Goal: Task Accomplishment & Management: Manage account settings

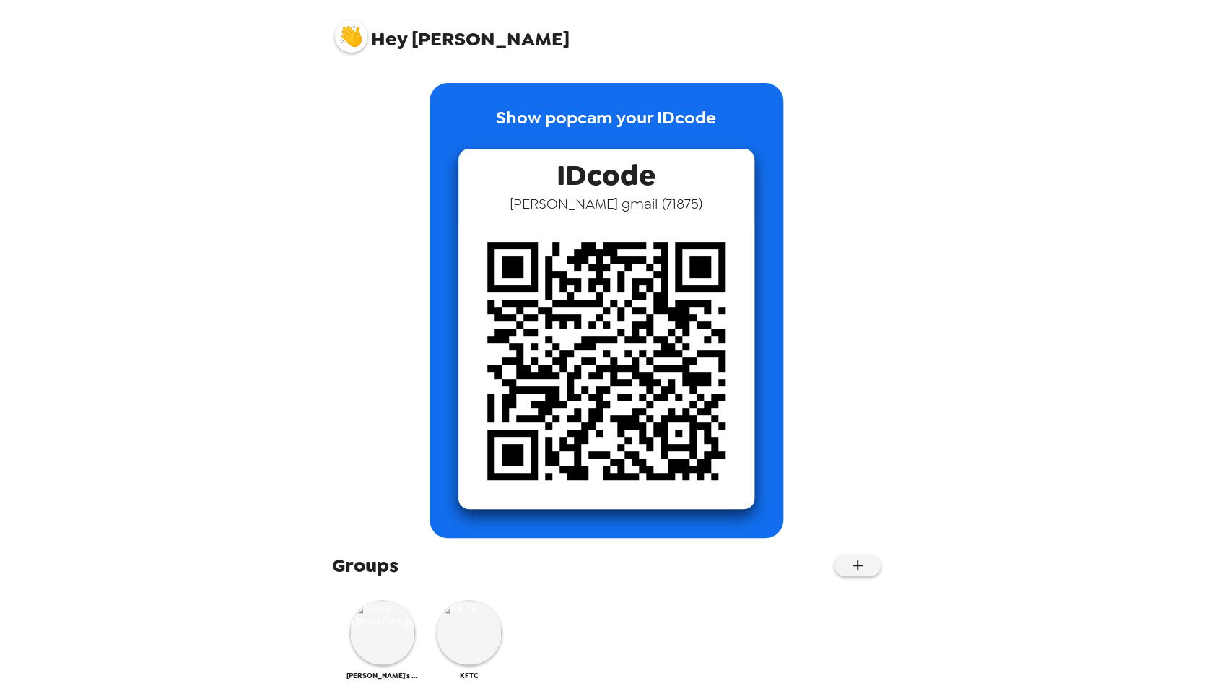
click at [349, 44] on img at bounding box center [351, 36] width 32 height 32
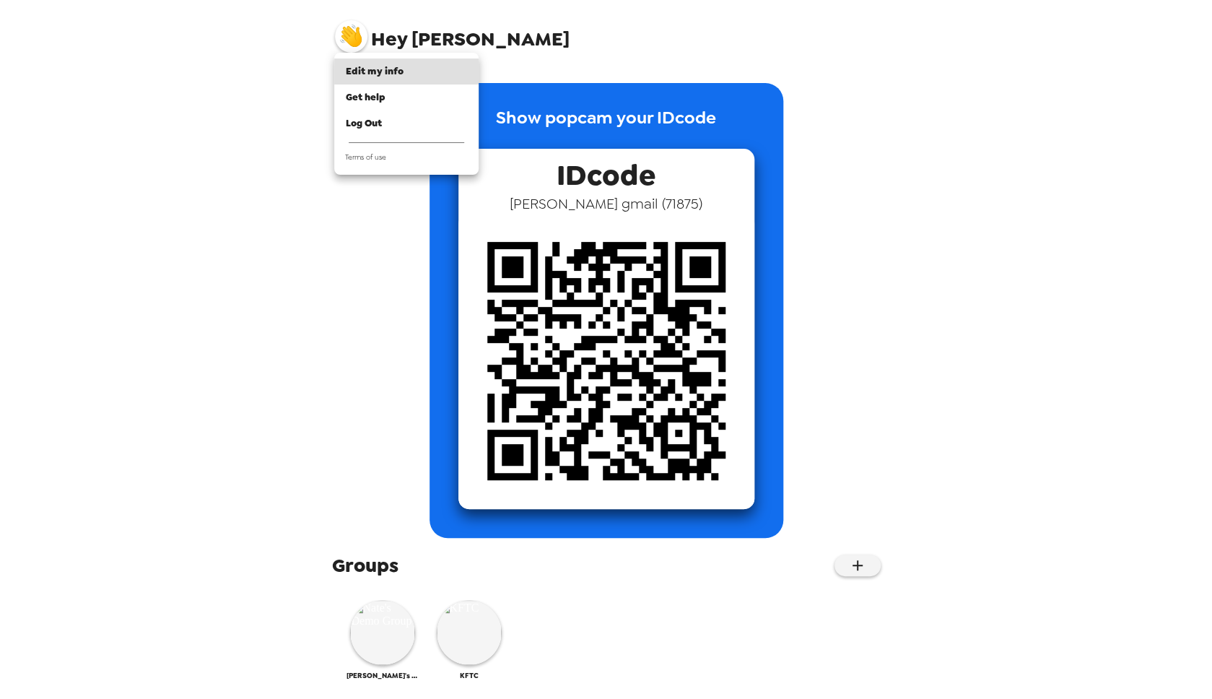
click at [224, 360] on div at bounding box center [606, 349] width 1212 height 699
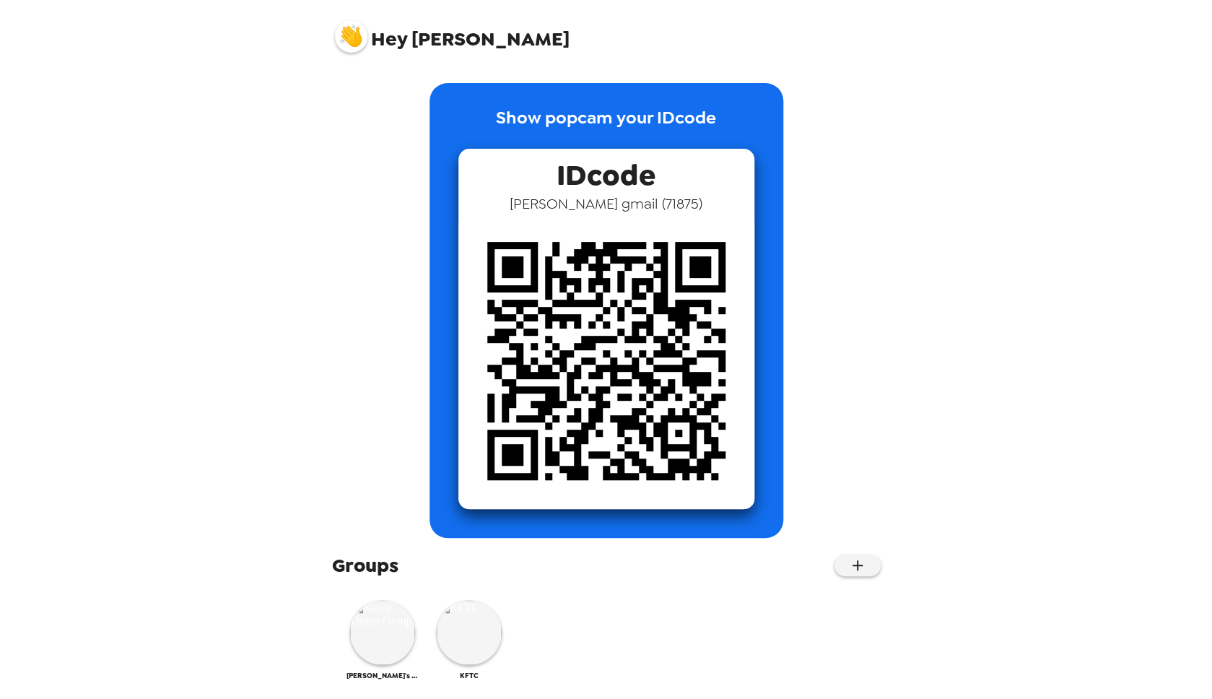
scroll to position [12, 0]
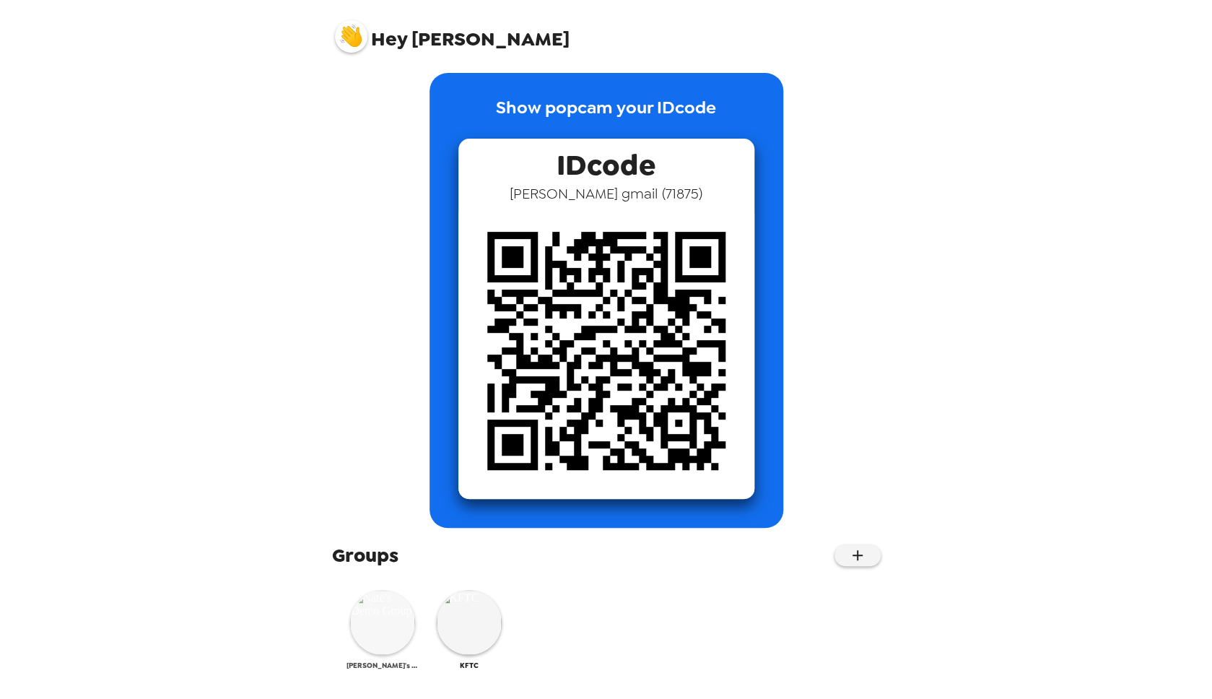
click at [383, 628] on img at bounding box center [382, 622] width 65 height 65
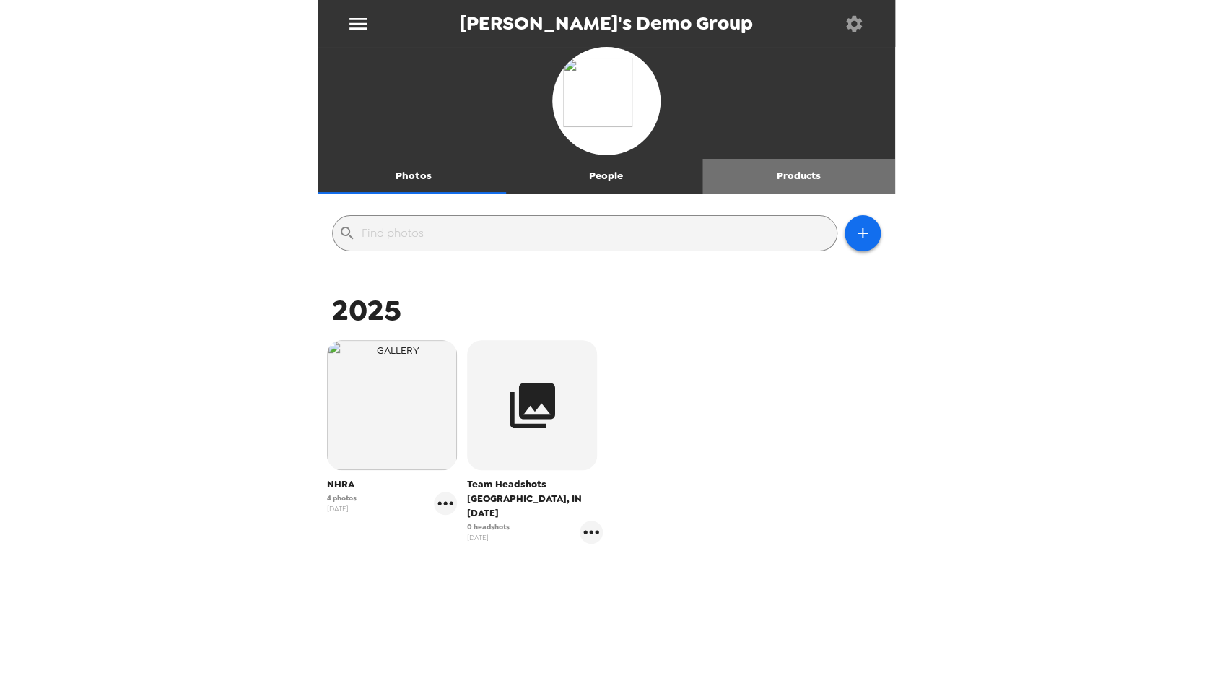
click at [804, 176] on button "Products" at bounding box center [798, 176] width 193 height 35
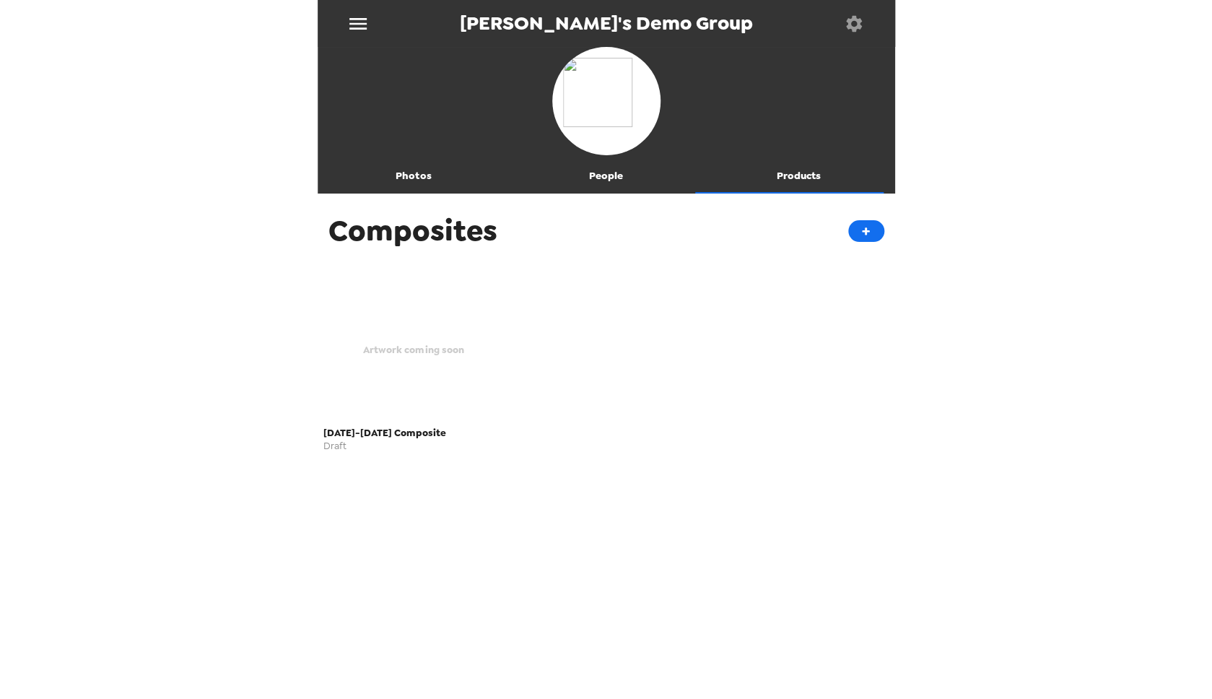
click at [857, 27] on icon "button" at bounding box center [854, 23] width 16 height 16
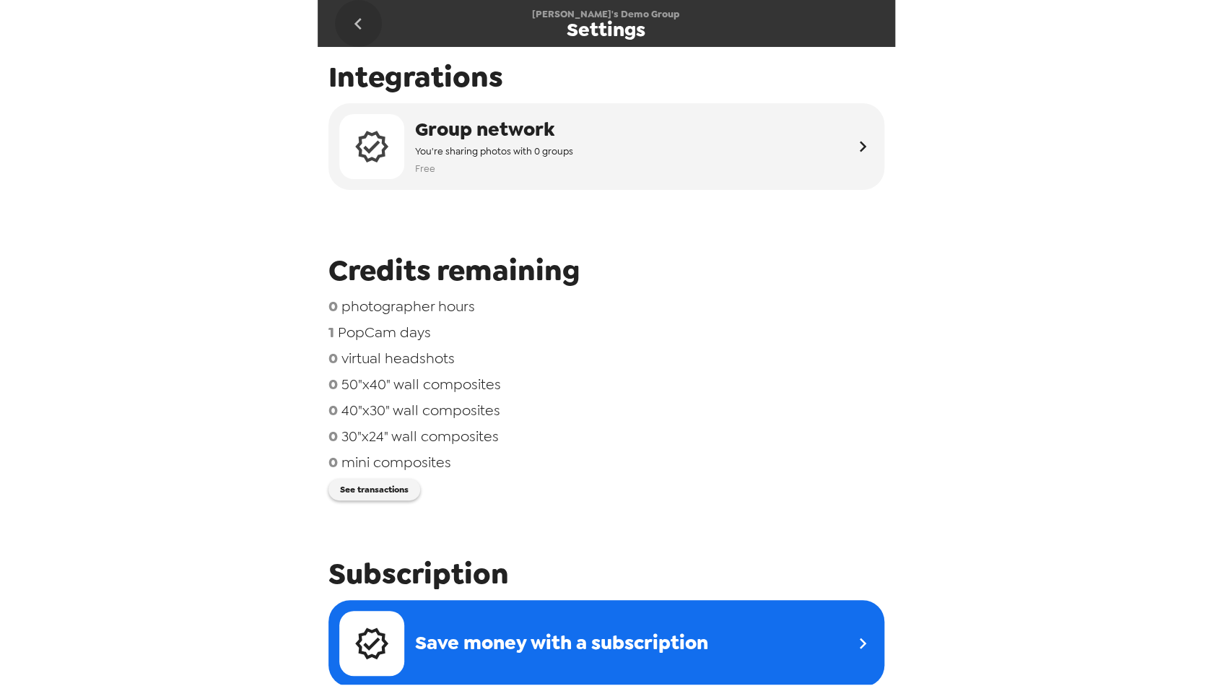
click at [355, 29] on icon "go back" at bounding box center [358, 23] width 23 height 23
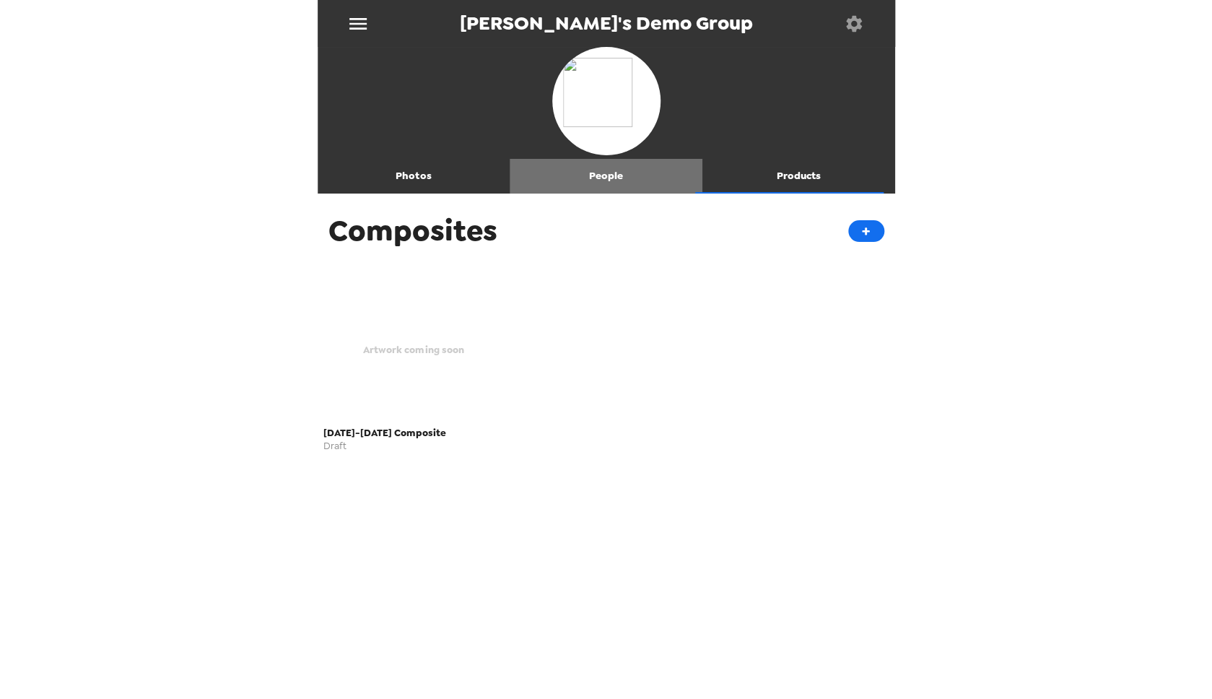
click at [603, 175] on button "People" at bounding box center [606, 176] width 193 height 35
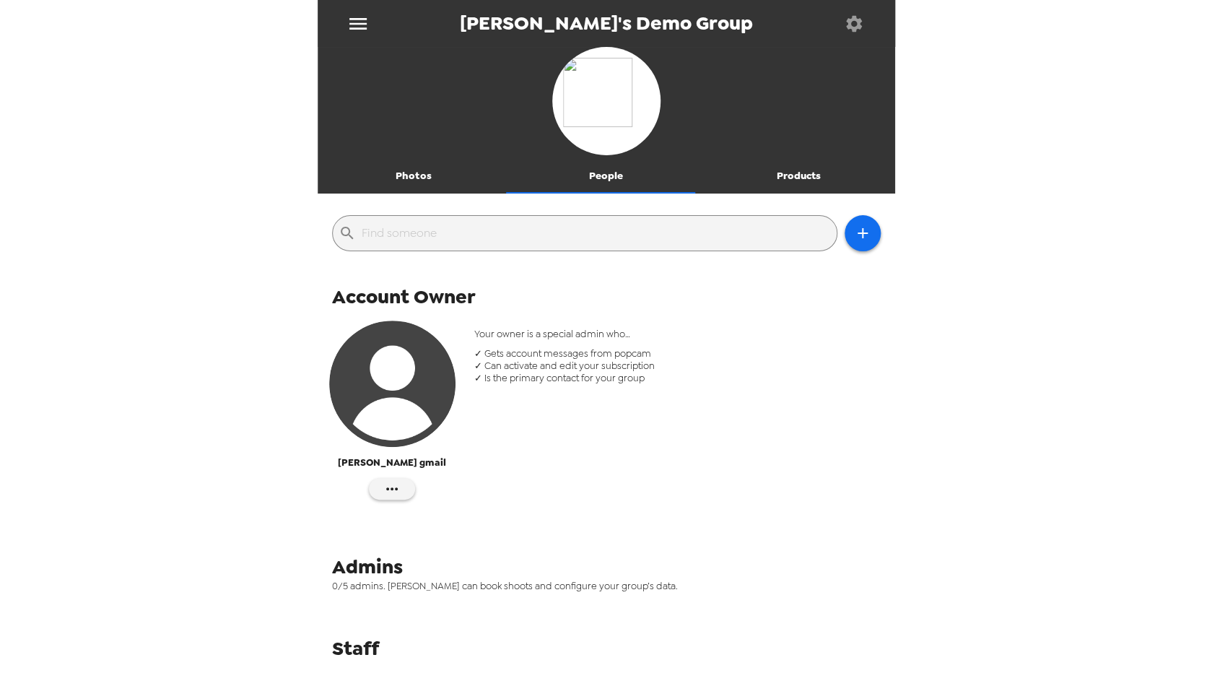
click at [793, 178] on button "Products" at bounding box center [798, 176] width 193 height 35
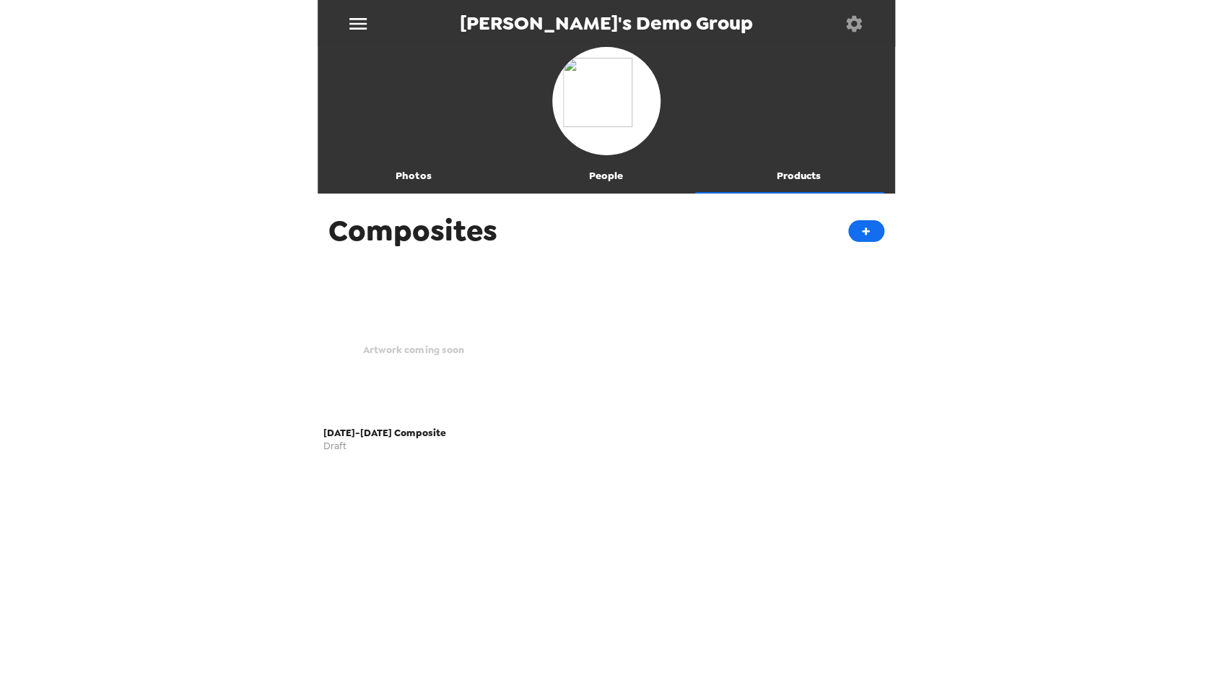
click at [398, 362] on div "Artwork coming soon" at bounding box center [413, 349] width 181 height 141
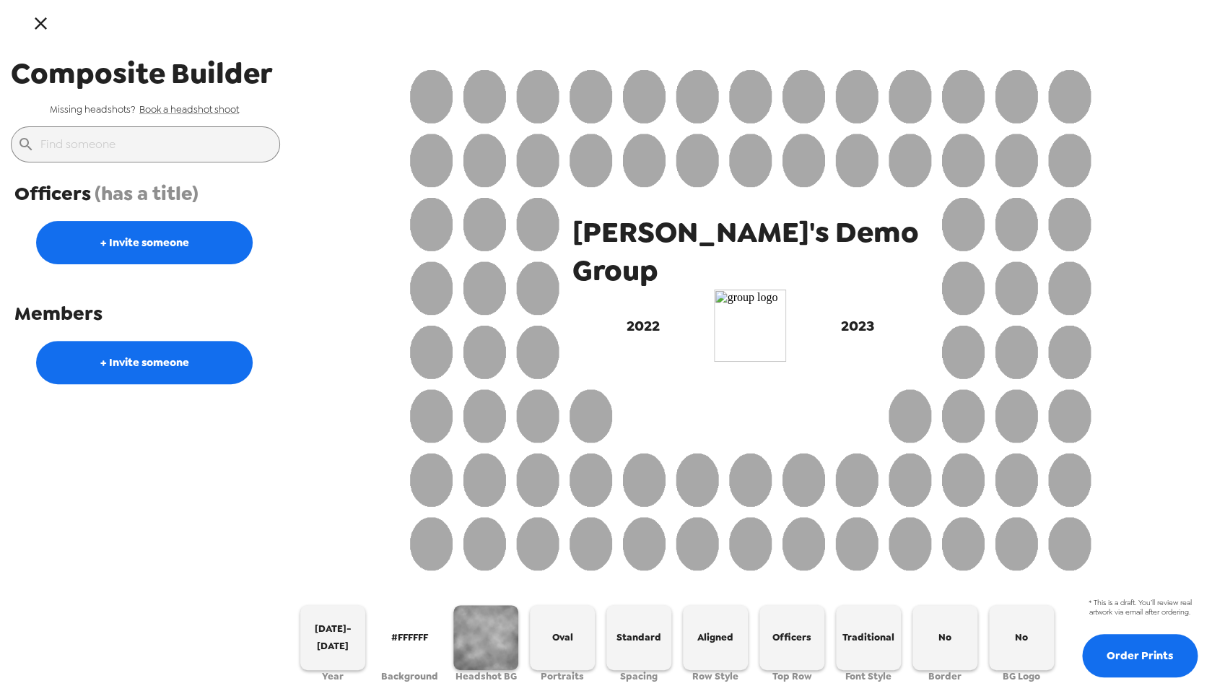
click at [43, 25] on icon "button" at bounding box center [41, 23] width 12 height 12
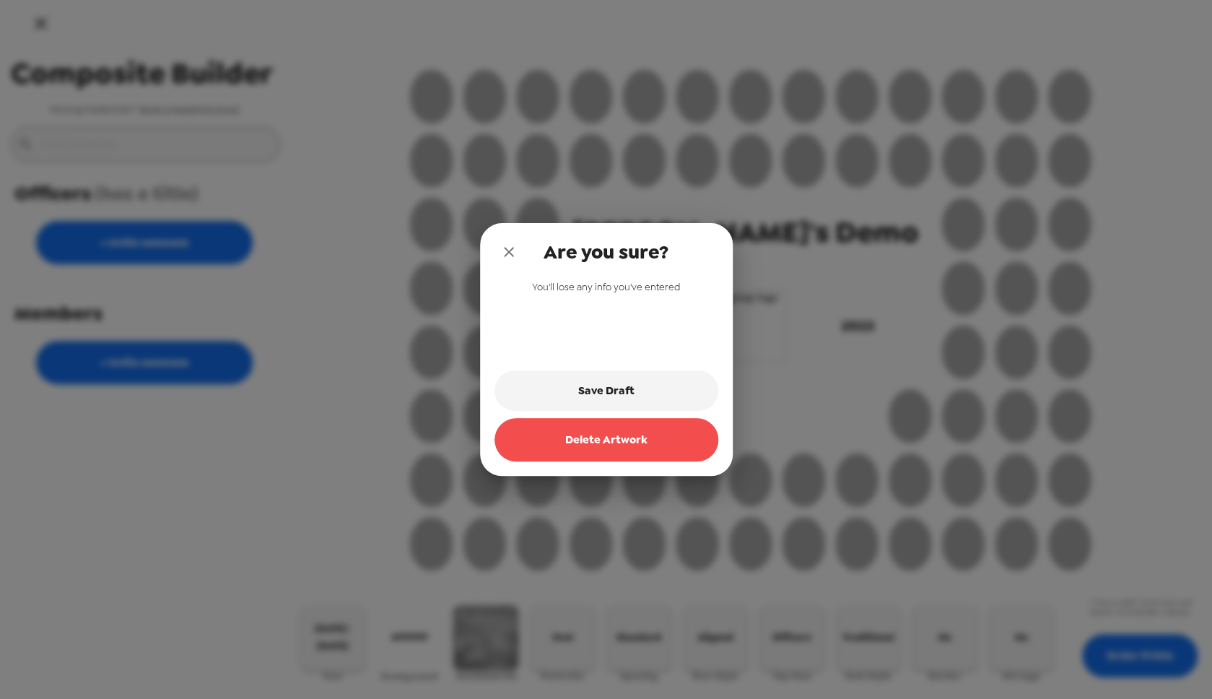
click at [554, 448] on button "Delete Artwork" at bounding box center [606, 439] width 224 height 43
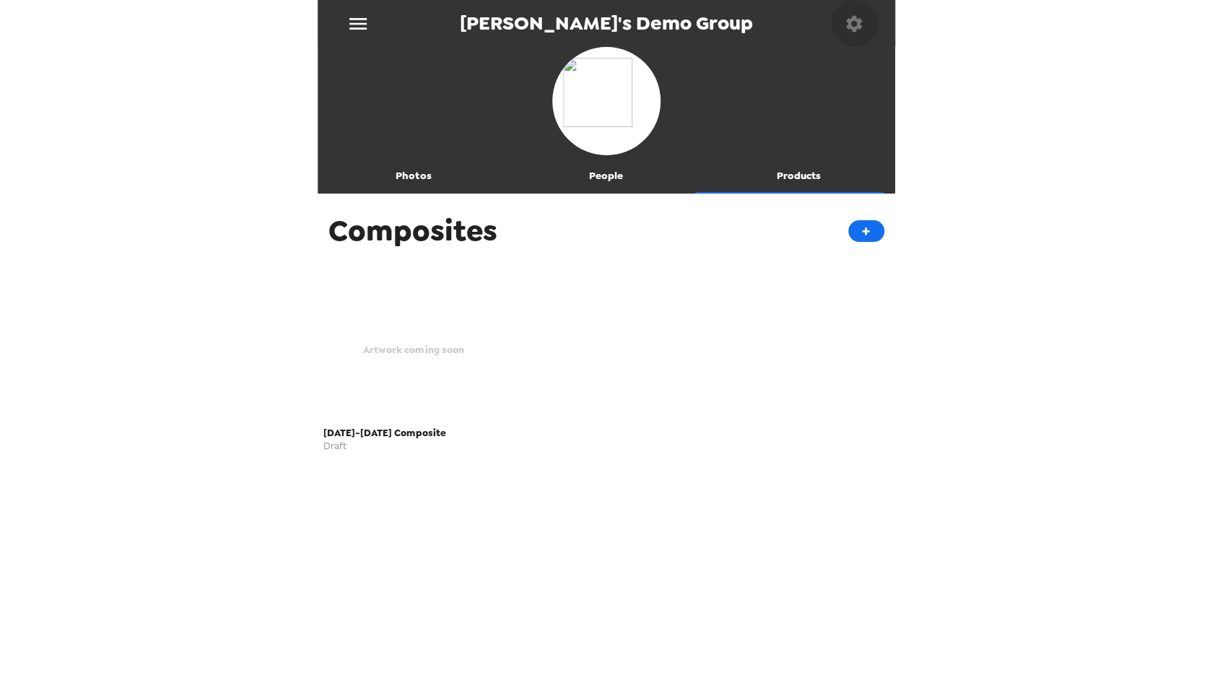
click at [859, 25] on icon "button" at bounding box center [854, 23] width 16 height 16
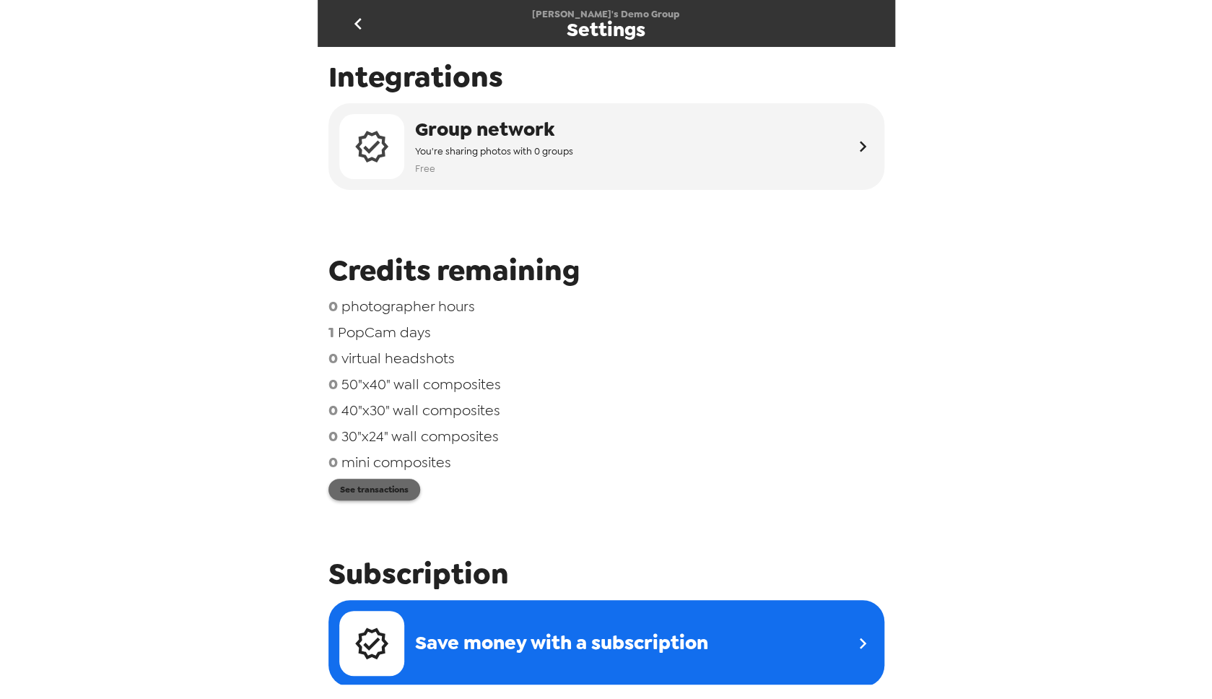
click at [359, 500] on button "See transactions" at bounding box center [374, 490] width 92 height 22
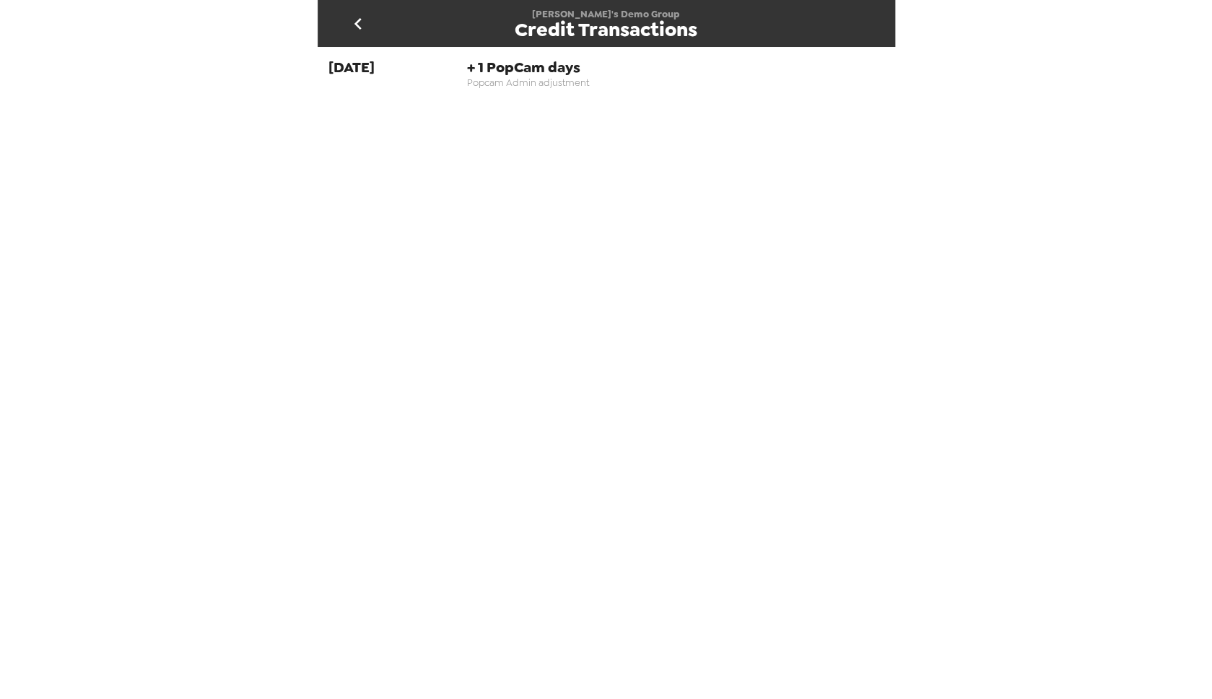
click at [527, 79] on span "Popcam Admin adjustment" at bounding box center [675, 83] width 417 height 12
click at [333, 66] on span "[DATE]" at bounding box center [351, 67] width 46 height 19
click at [359, 26] on icon "go back" at bounding box center [357, 24] width 7 height 12
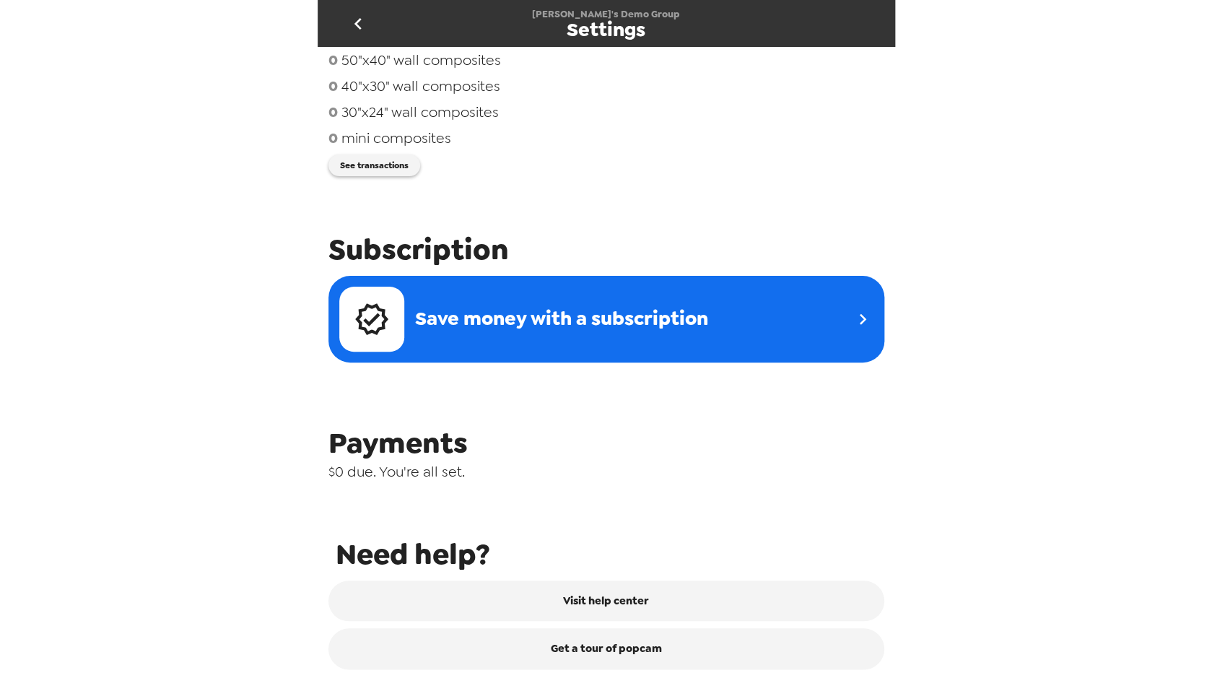
scroll to position [430, 0]
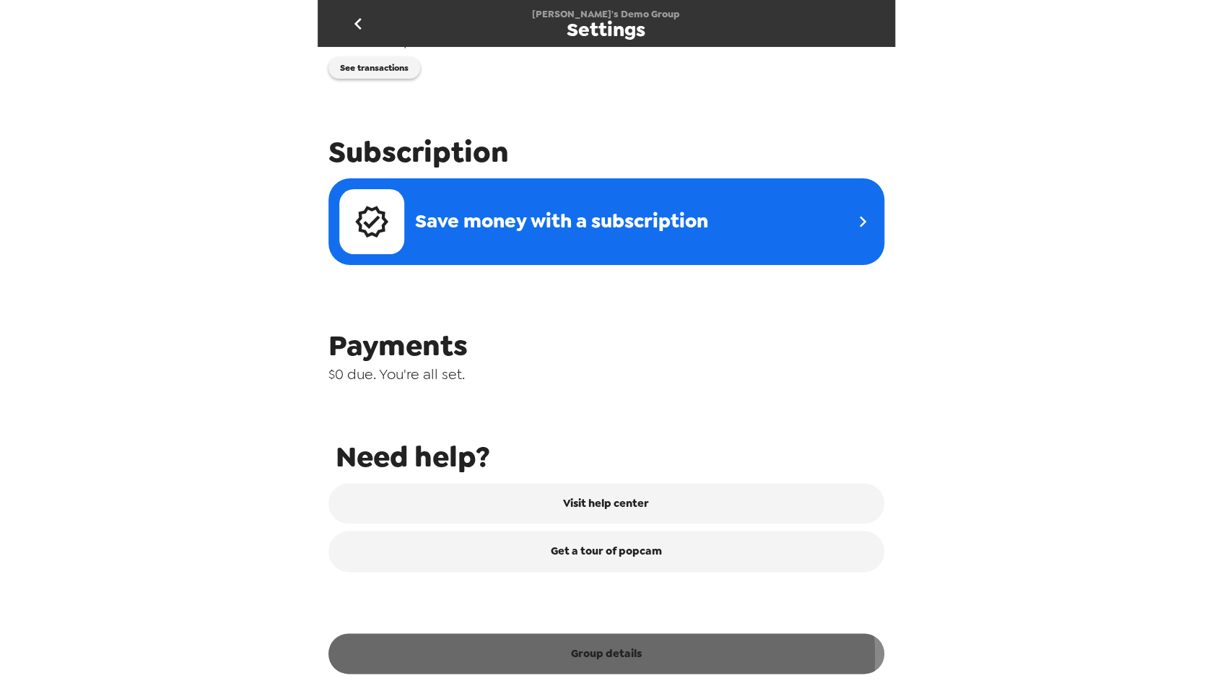
click at [576, 657] on button "Group details" at bounding box center [606, 653] width 556 height 40
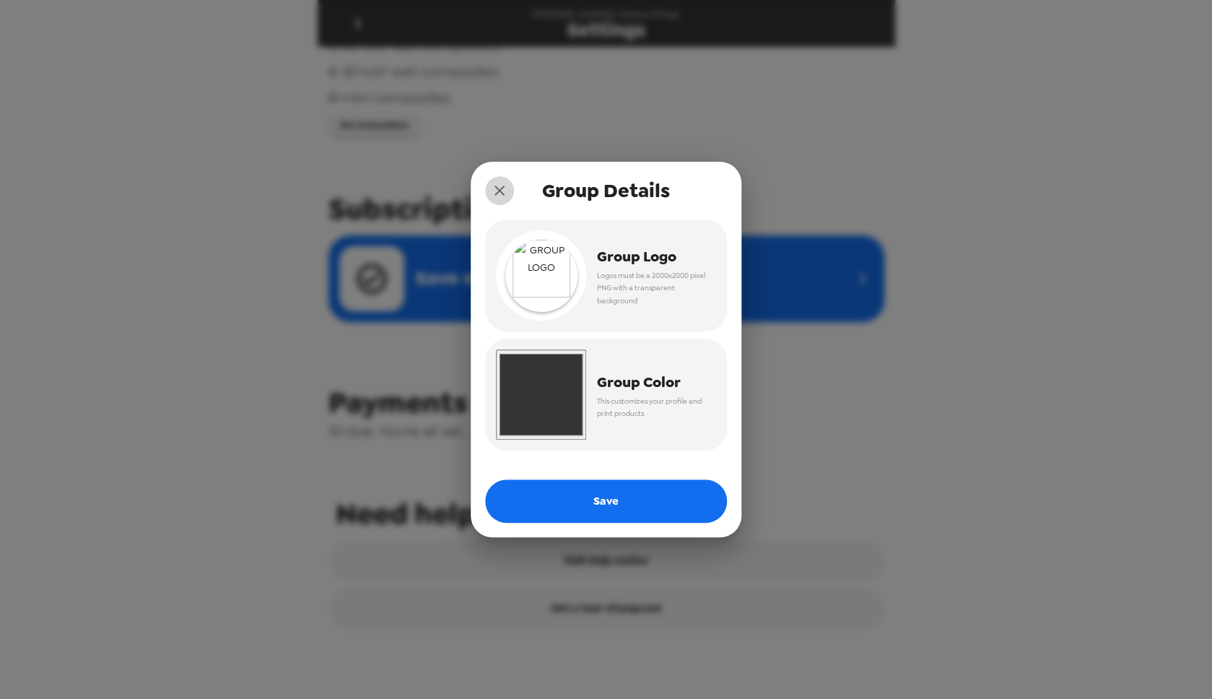
click at [502, 194] on icon "close" at bounding box center [499, 190] width 17 height 17
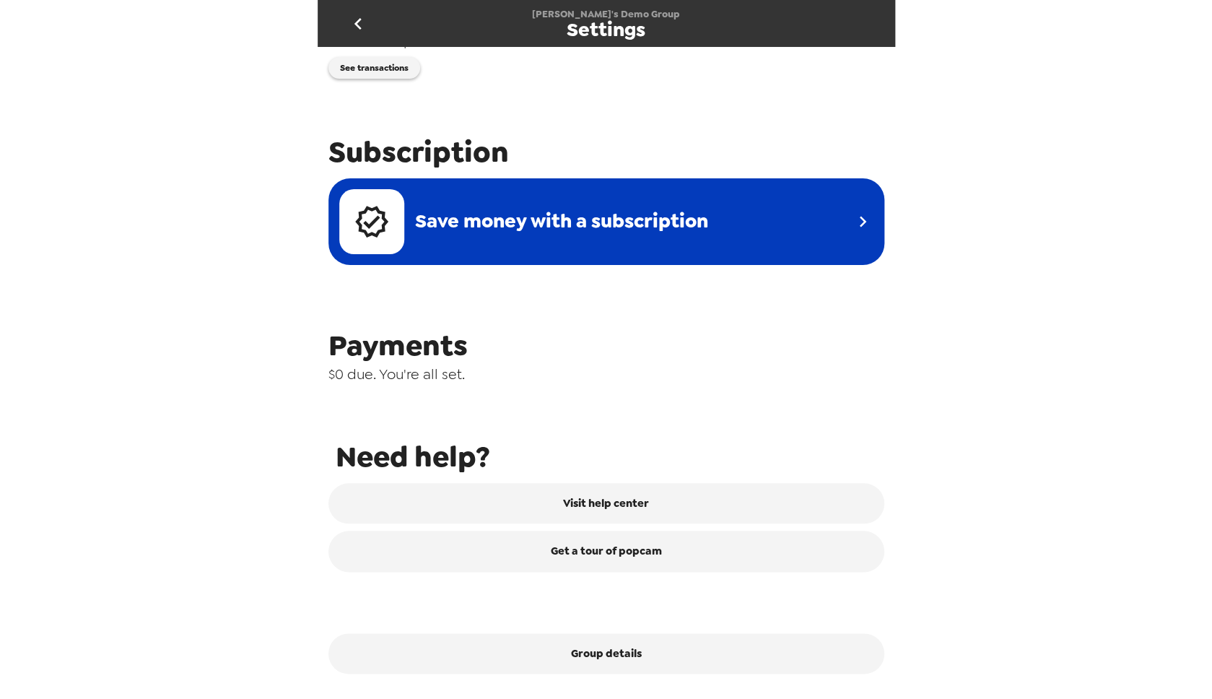
scroll to position [0, 0]
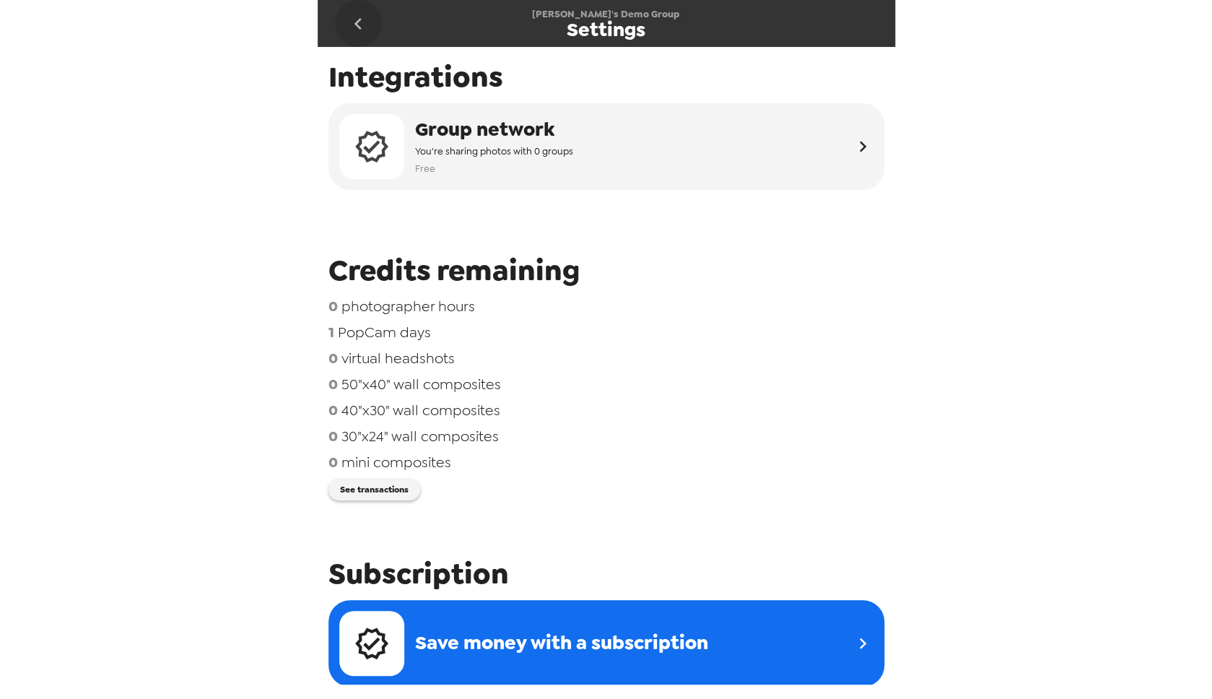
click at [360, 22] on icon "go back" at bounding box center [358, 23] width 23 height 23
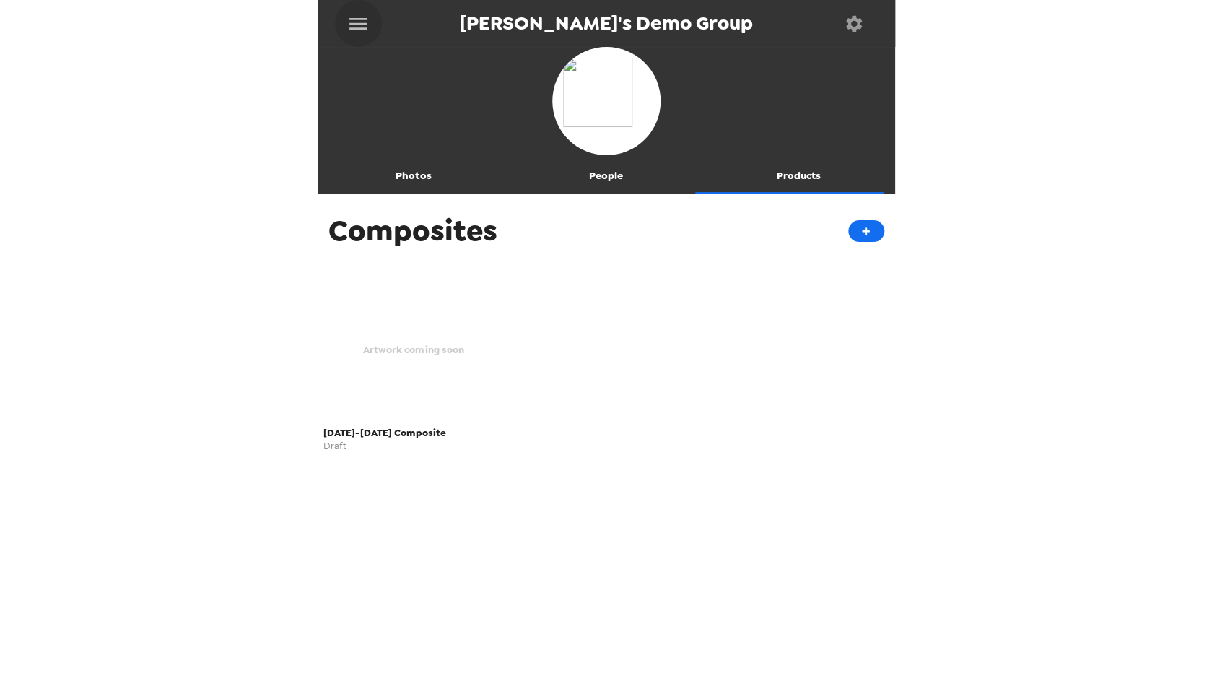
click at [360, 22] on icon "menu" at bounding box center [358, 23] width 23 height 23
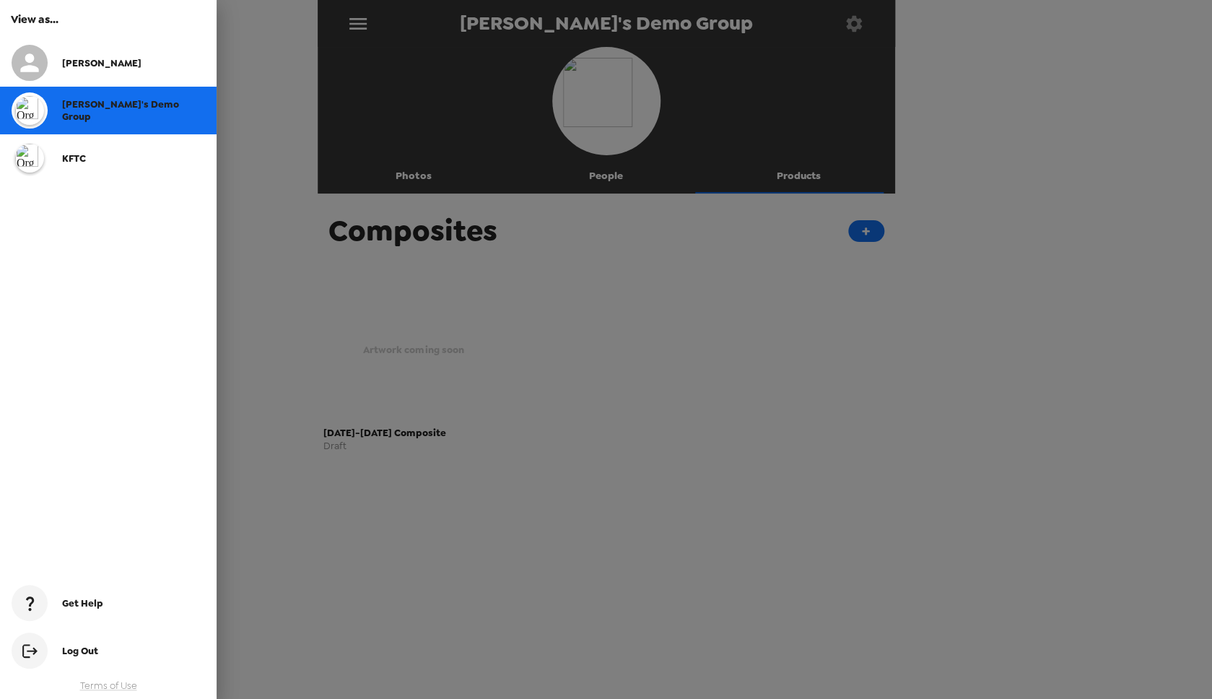
click at [110, 170] on div "KFTC" at bounding box center [108, 158] width 217 height 48
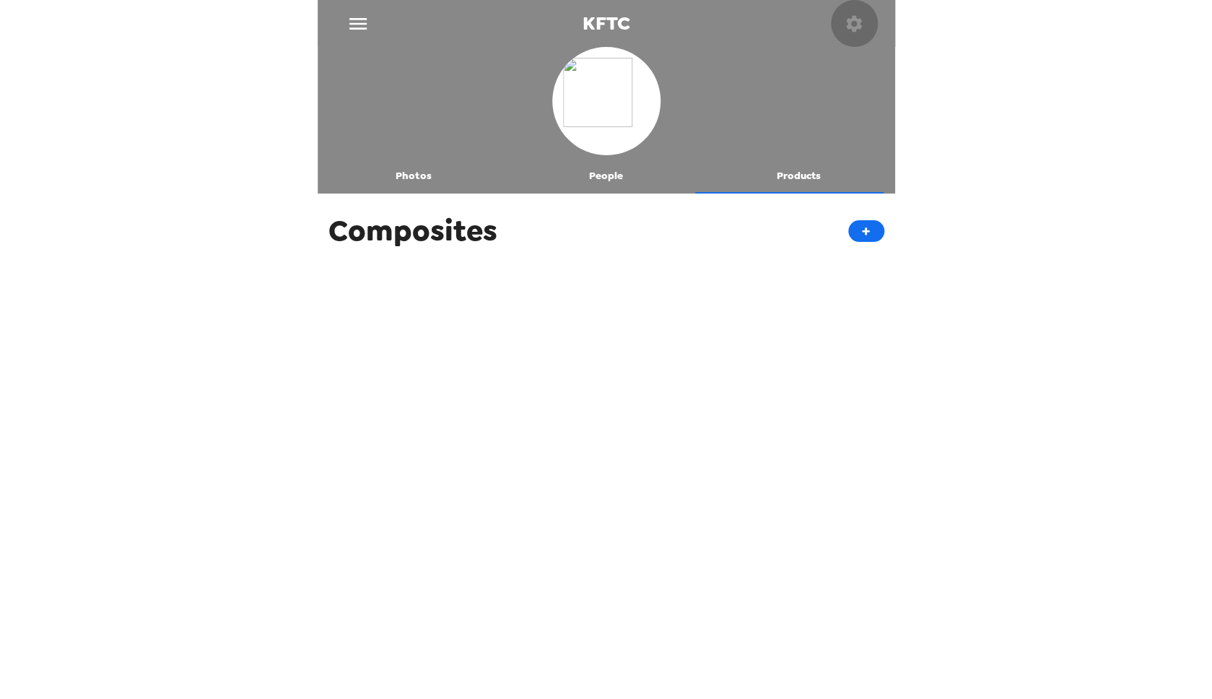
click at [854, 25] on icon "button" at bounding box center [854, 24] width 20 height 20
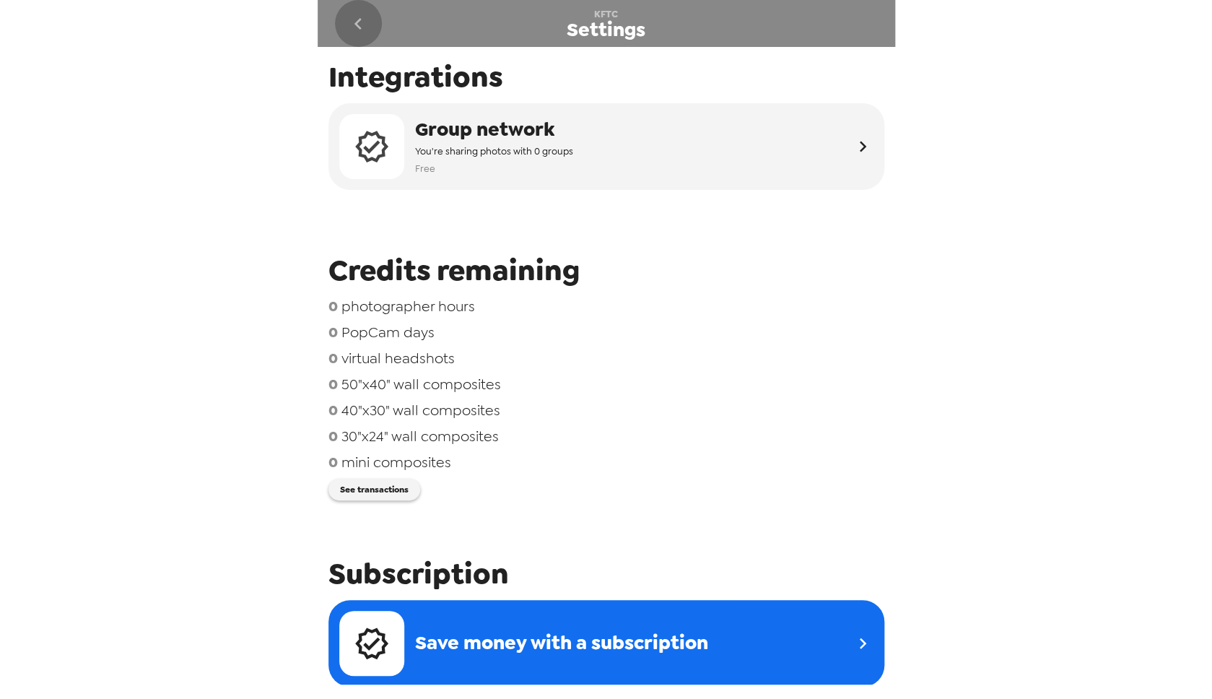
click at [357, 27] on icon "go back" at bounding box center [358, 23] width 23 height 23
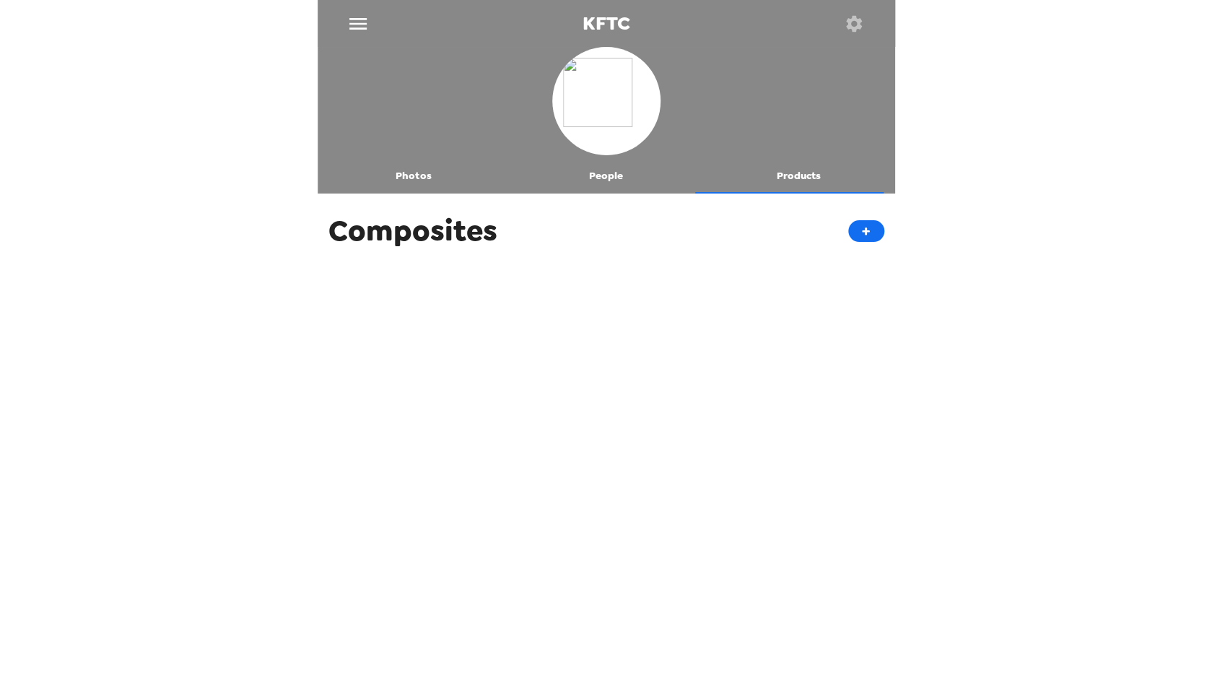
click at [417, 175] on button "Photos" at bounding box center [414, 176] width 193 height 35
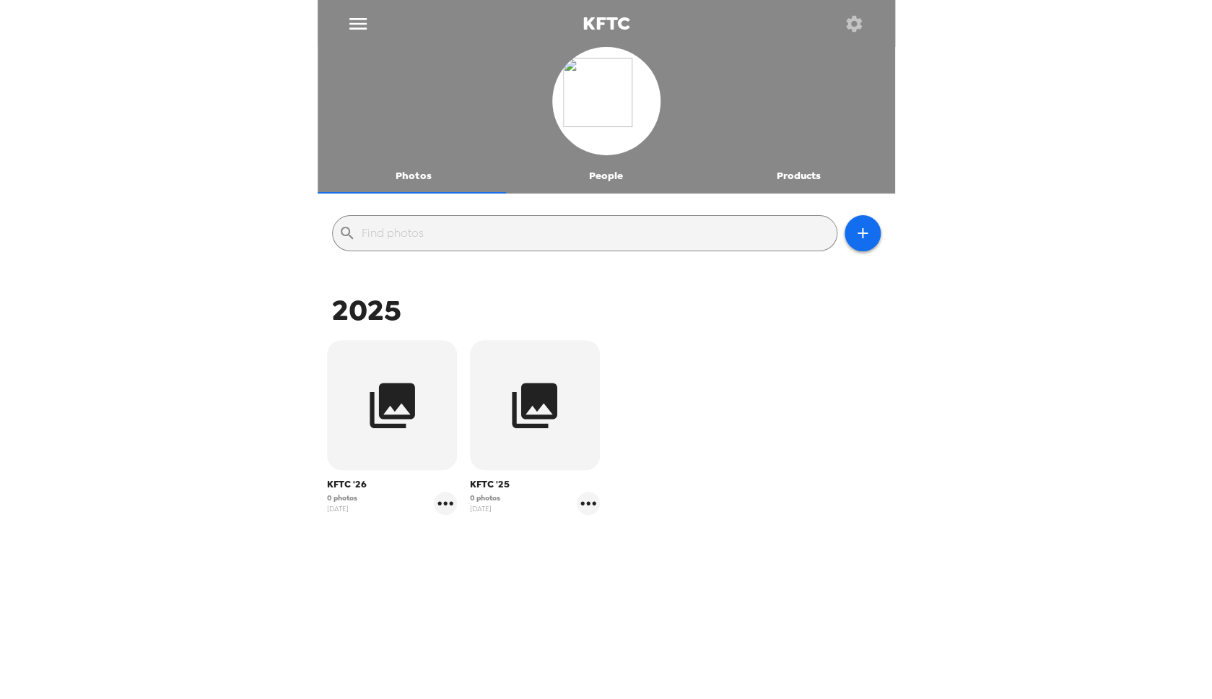
click at [594, 174] on button "People" at bounding box center [606, 176] width 193 height 35
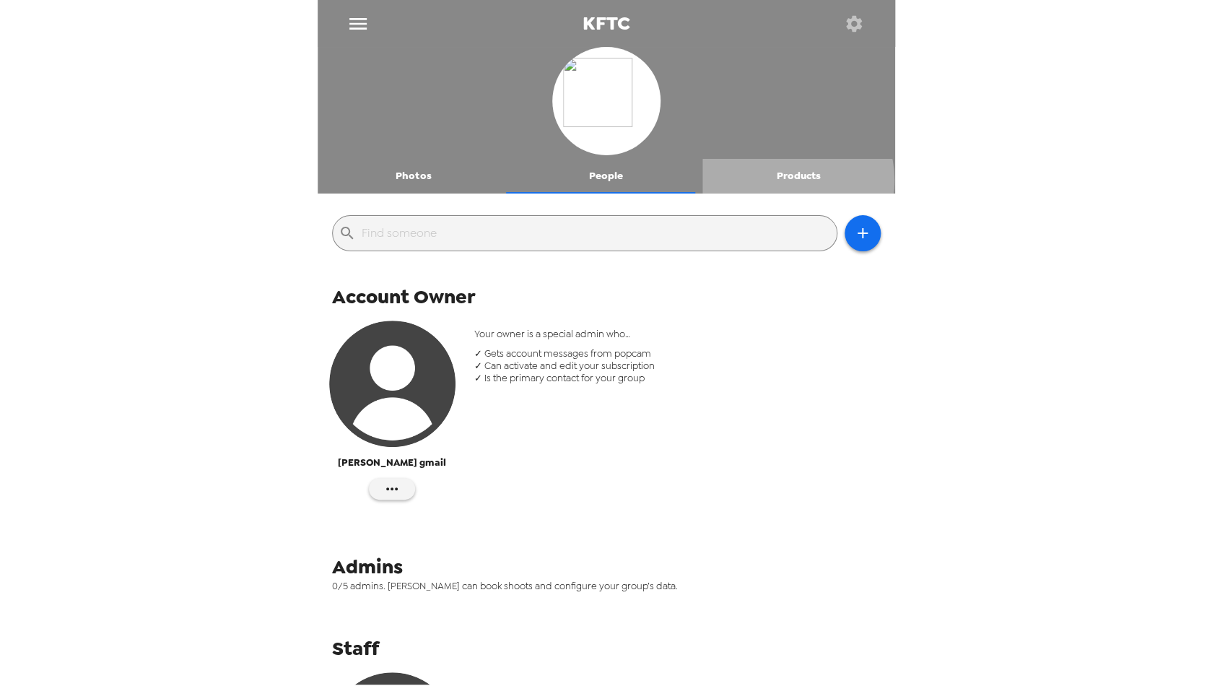
click at [786, 180] on button "Products" at bounding box center [798, 176] width 193 height 35
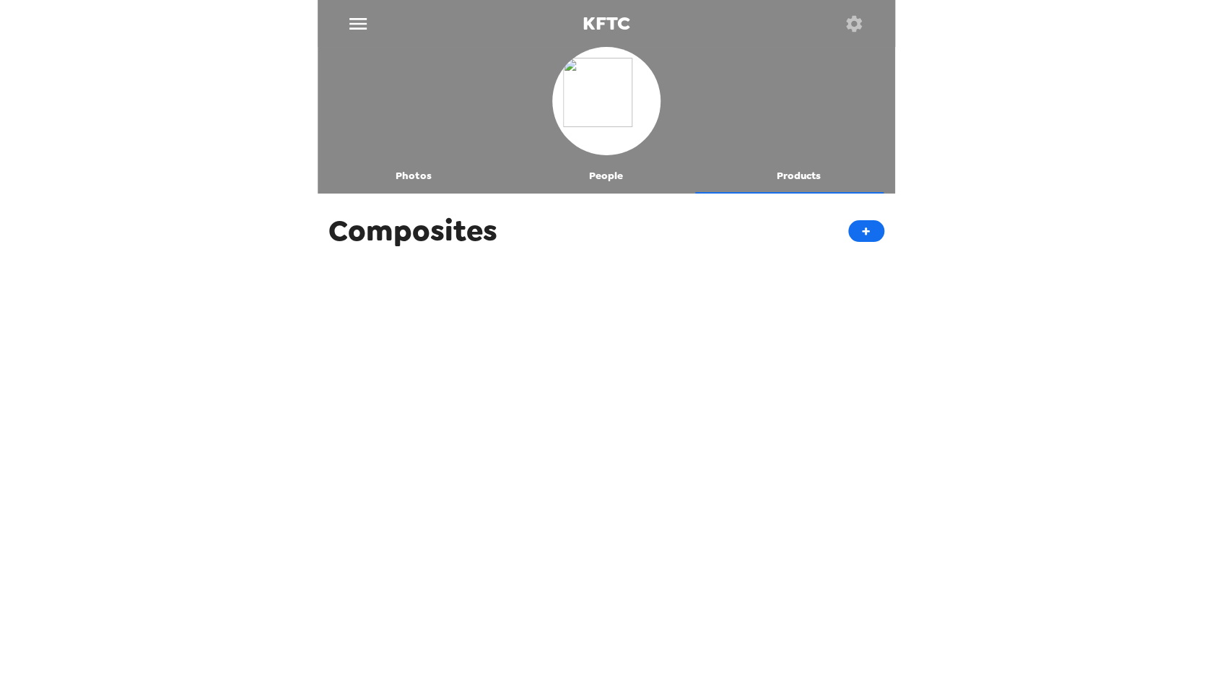
click at [856, 26] on icon "button" at bounding box center [854, 23] width 16 height 16
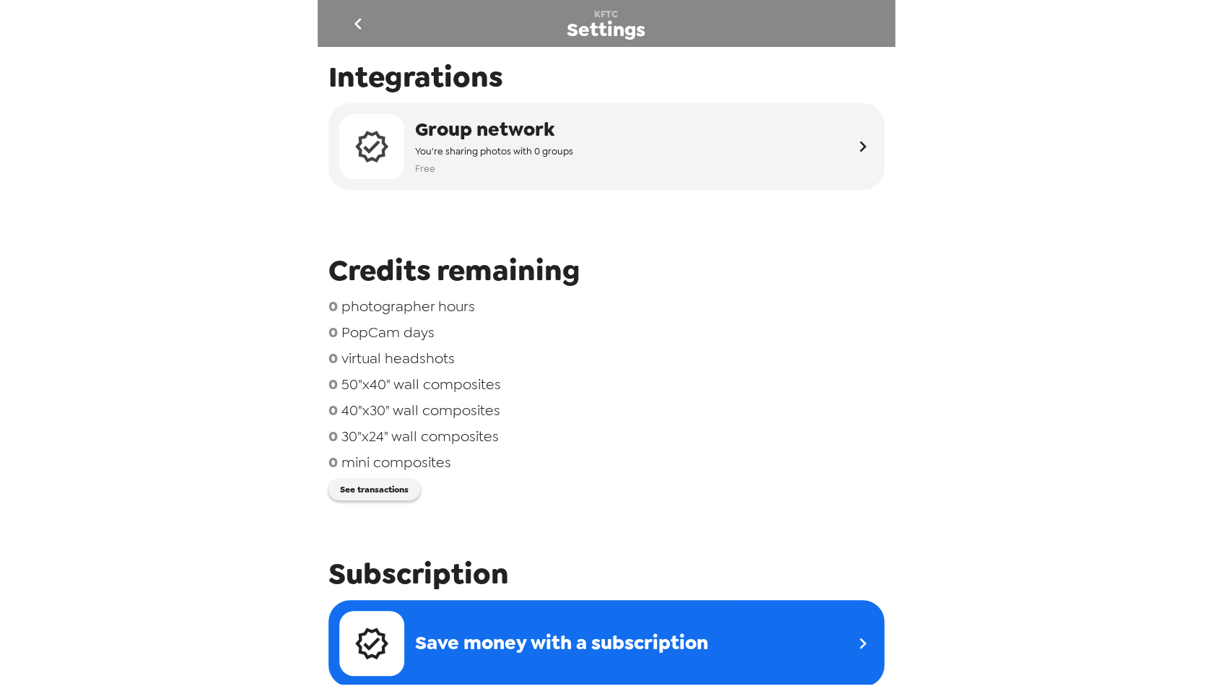
click at [358, 28] on icon "go back" at bounding box center [358, 23] width 23 height 23
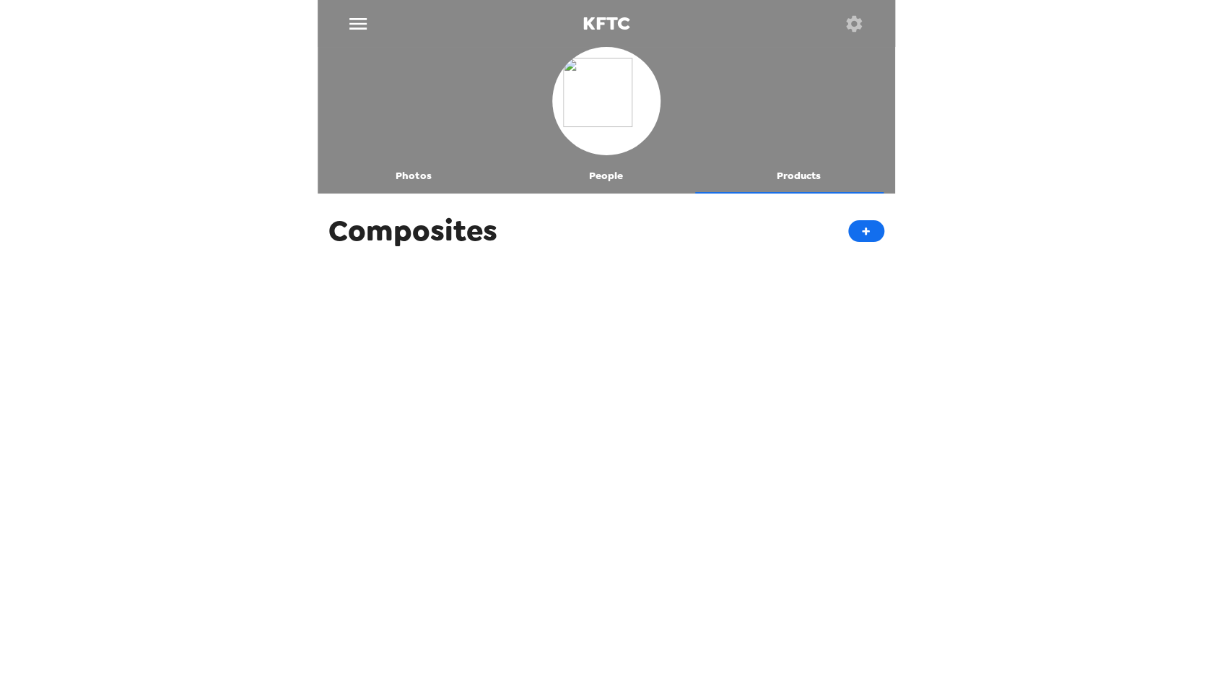
click at [363, 20] on icon "menu" at bounding box center [358, 23] width 23 height 23
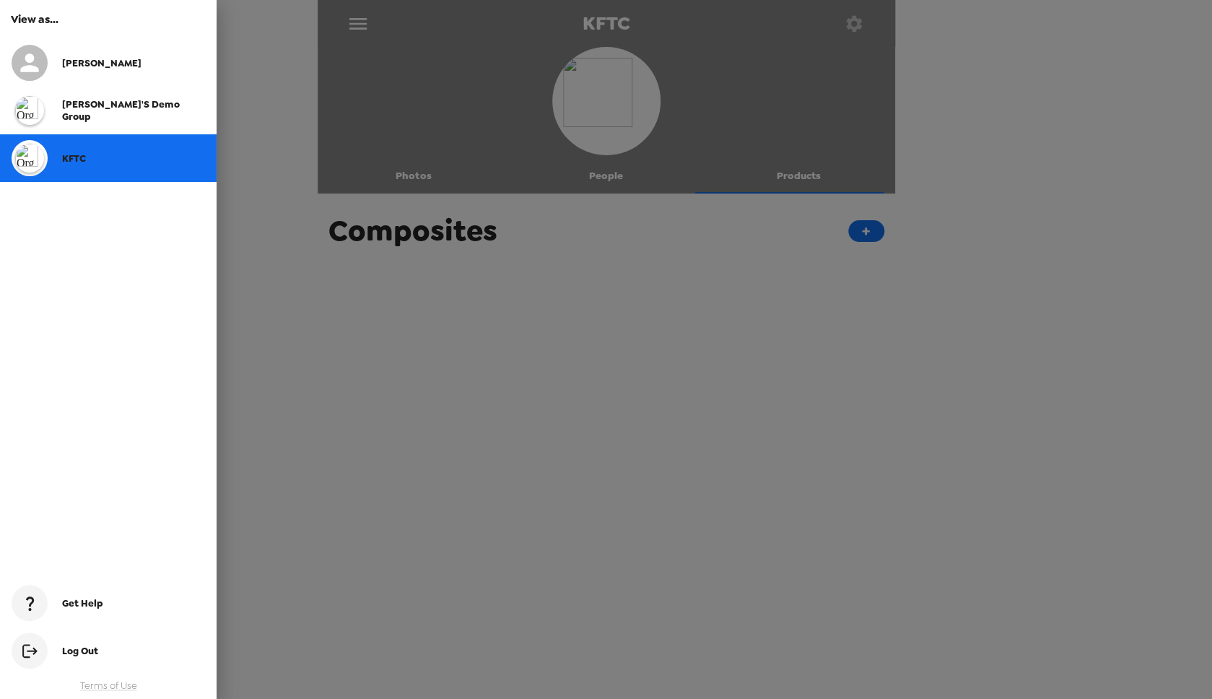
click at [118, 114] on span "[PERSON_NAME]'s Demo Group" at bounding box center [121, 110] width 118 height 25
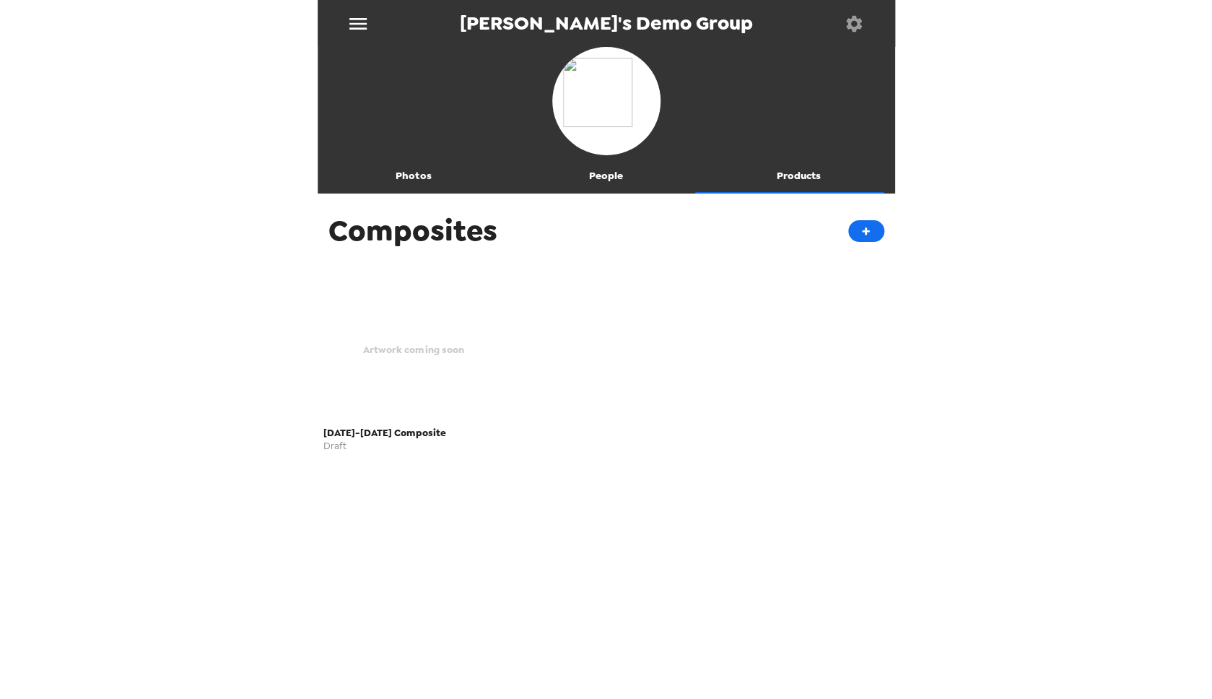
click at [606, 106] on img at bounding box center [606, 101] width 87 height 87
click at [588, 32] on span "[PERSON_NAME]'s Demo Group" at bounding box center [606, 23] width 293 height 19
click at [362, 19] on icon "menu" at bounding box center [357, 24] width 17 height 12
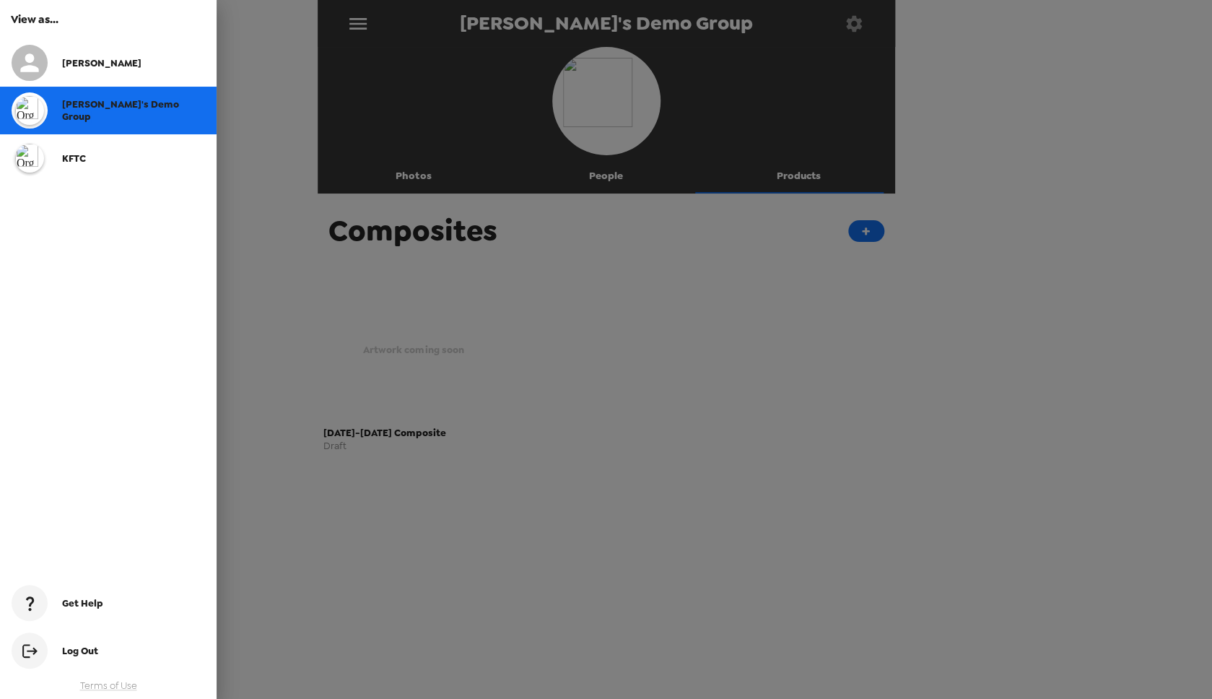
click at [84, 59] on span "[PERSON_NAME]" at bounding box center [101, 63] width 79 height 12
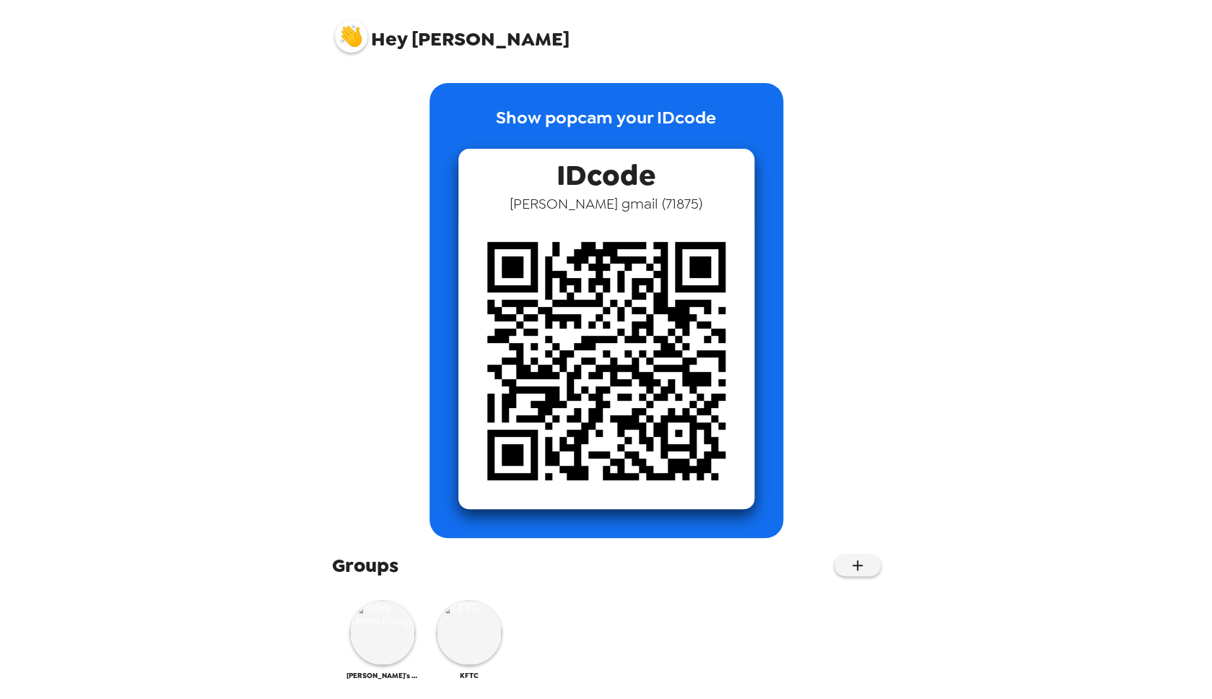
scroll to position [12, 0]
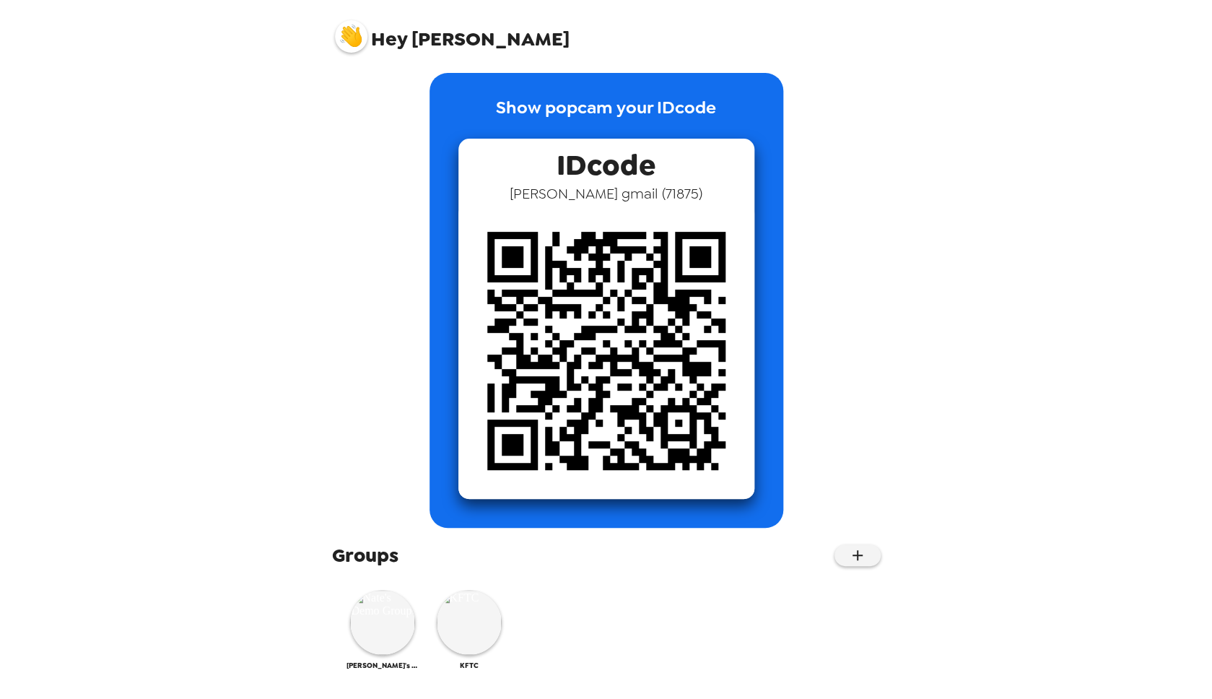
click at [352, 37] on img at bounding box center [351, 36] width 32 height 32
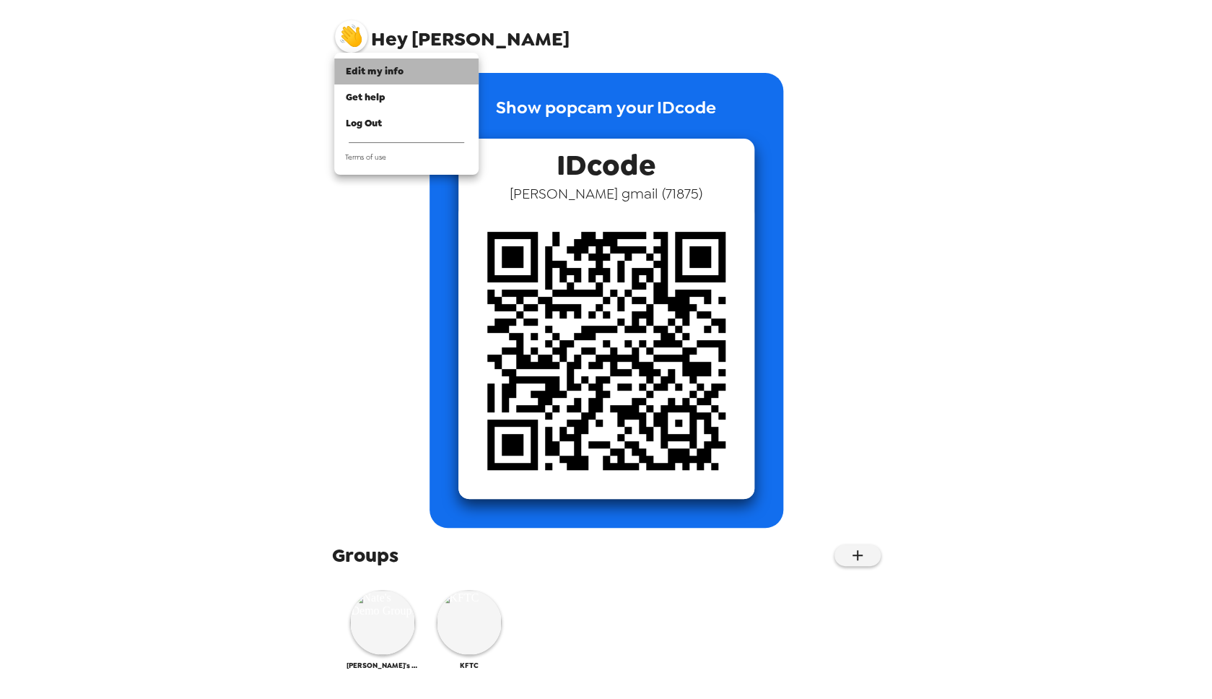
click at [378, 75] on span "Edit my info" at bounding box center [375, 71] width 58 height 12
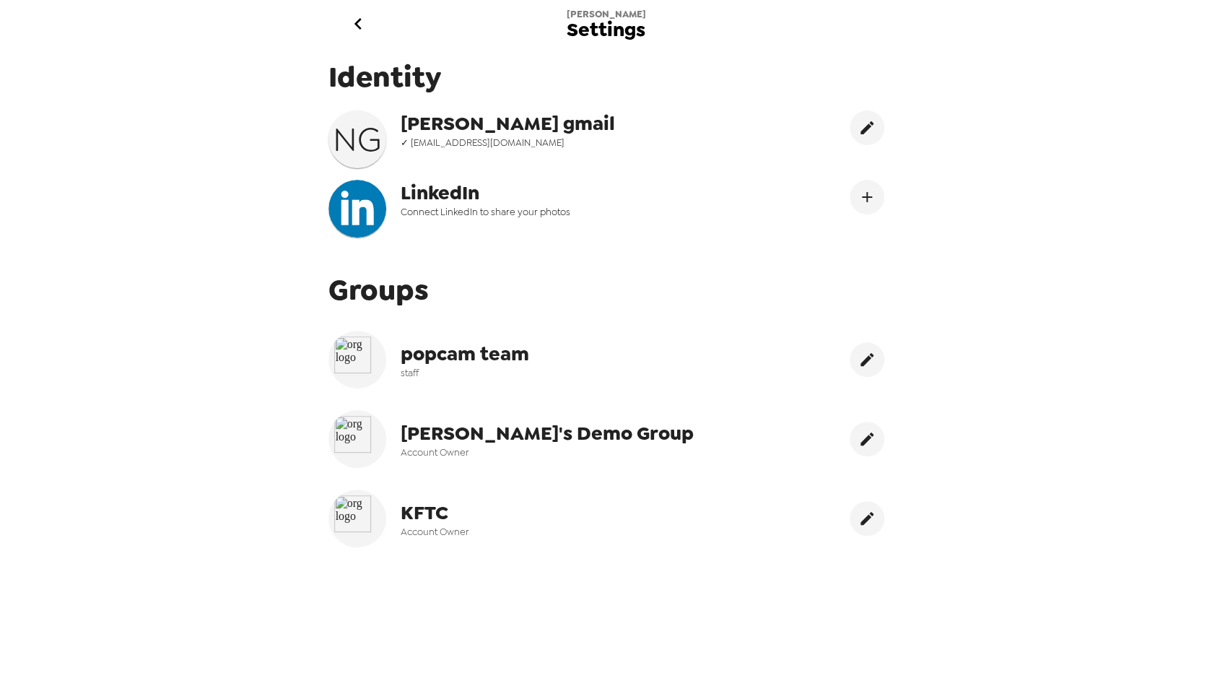
click at [357, 23] on icon "go back" at bounding box center [357, 24] width 7 height 12
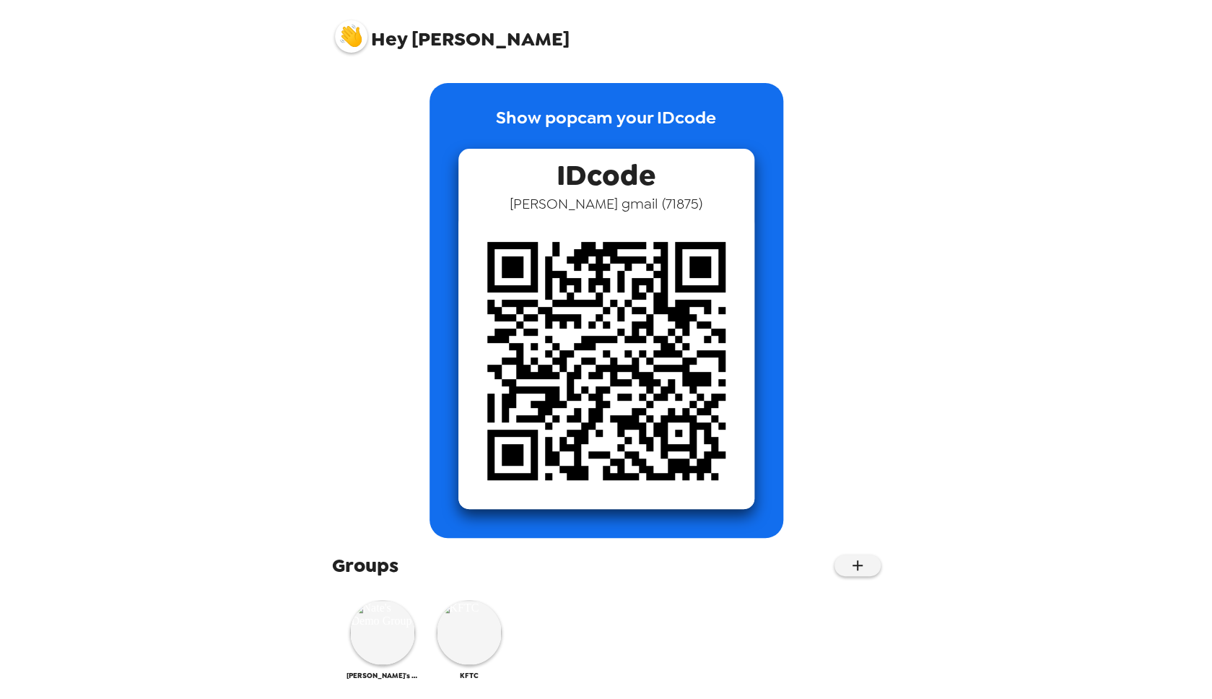
click at [357, 23] on img at bounding box center [351, 36] width 32 height 32
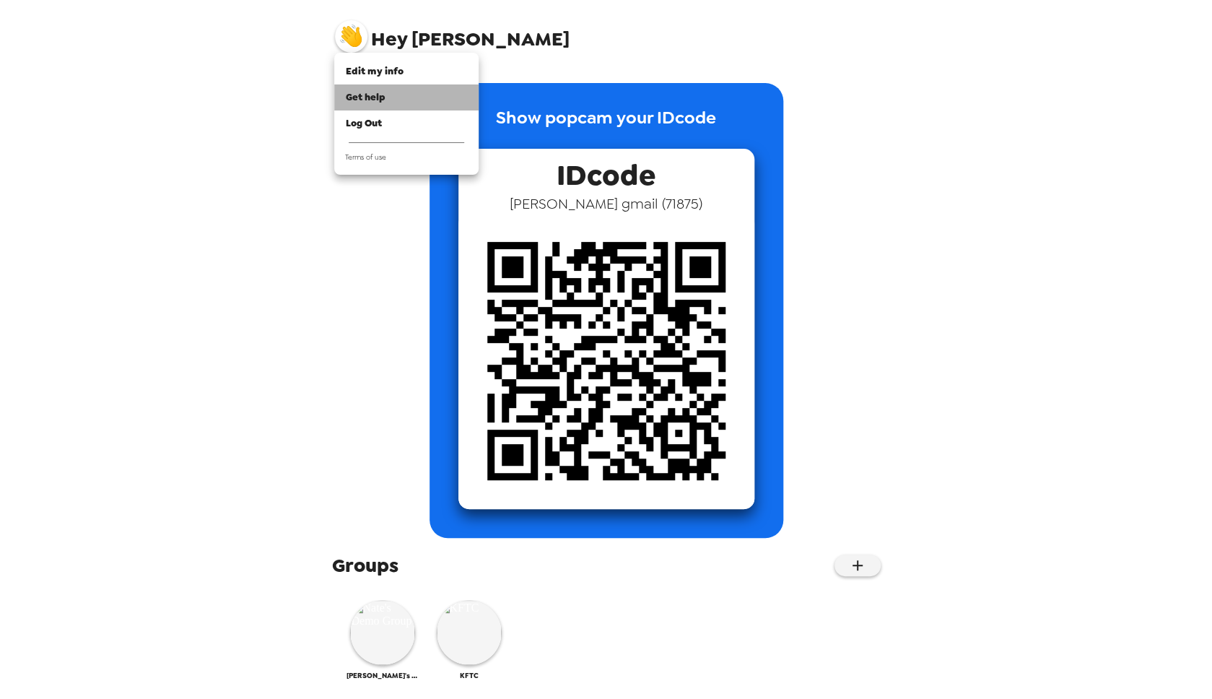
click at [367, 99] on span "Get help" at bounding box center [366, 97] width 40 height 12
click at [204, 408] on div at bounding box center [606, 349] width 1212 height 699
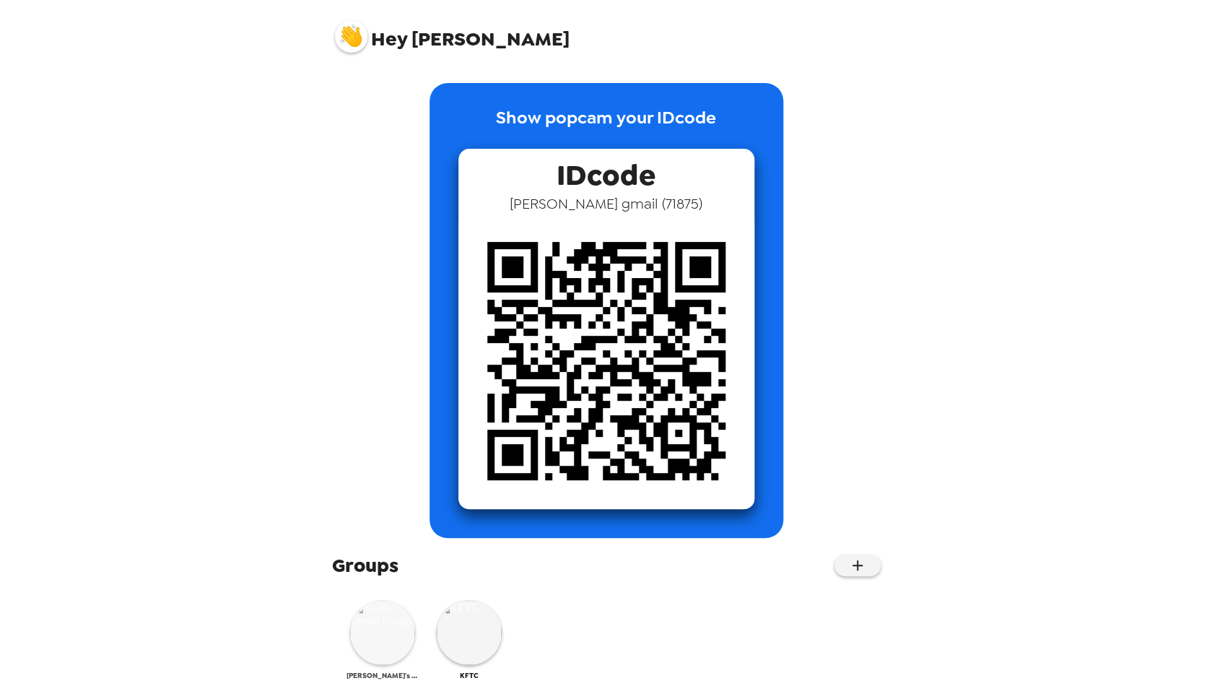
click at [399, 630] on img at bounding box center [382, 632] width 65 height 65
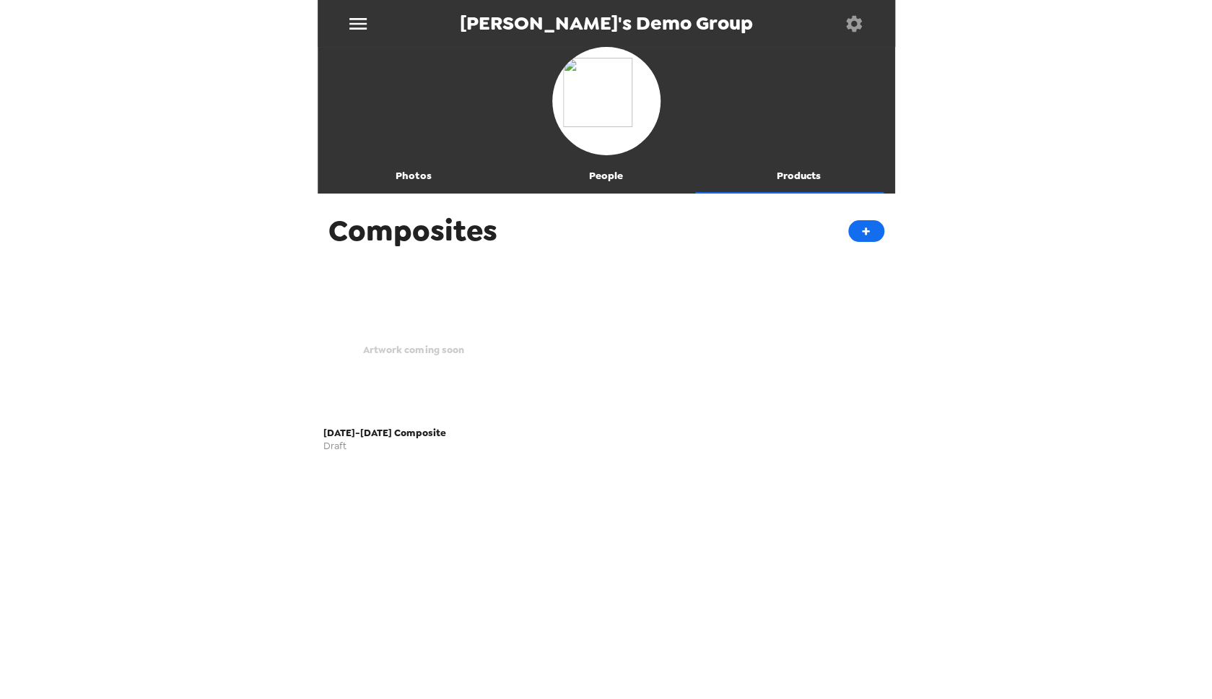
click at [406, 179] on button "Photos" at bounding box center [414, 176] width 193 height 35
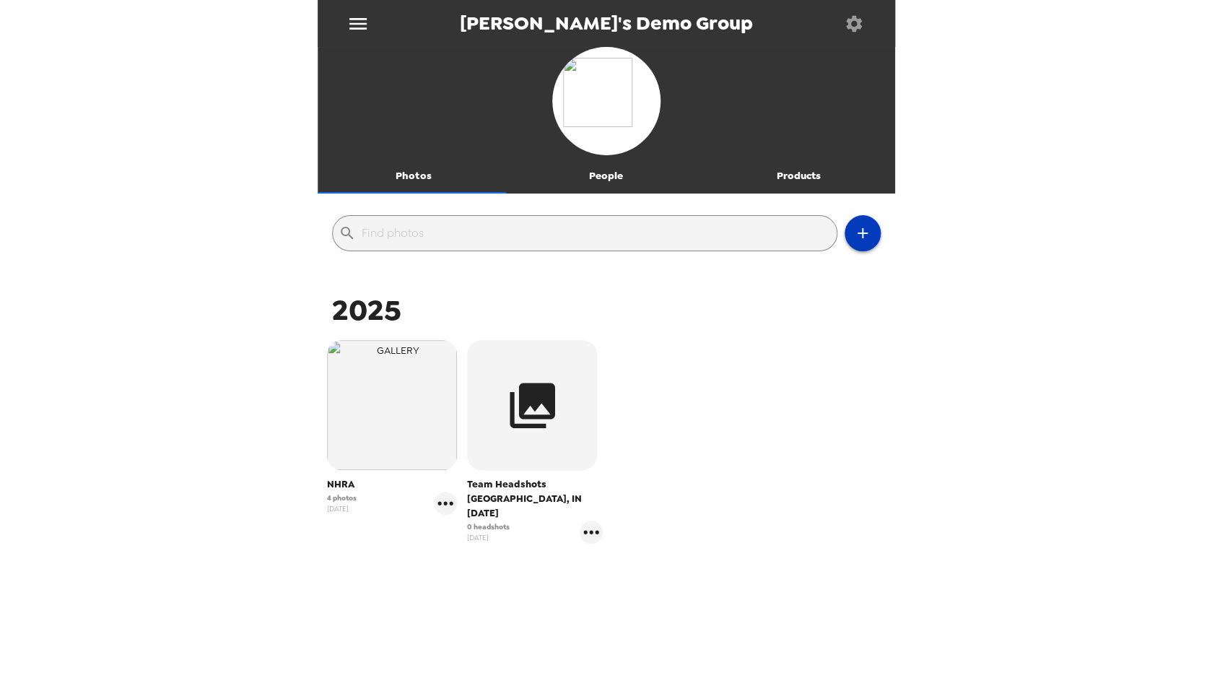
click at [853, 225] on button "button" at bounding box center [863, 233] width 36 height 36
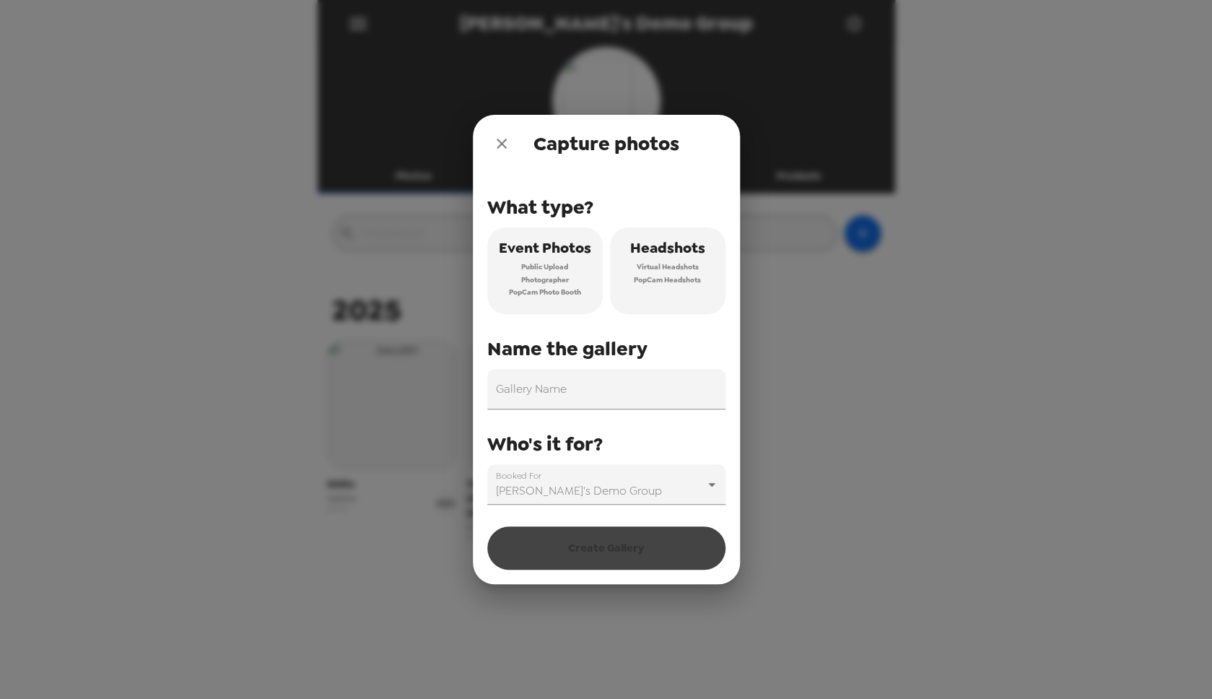
click at [499, 147] on icon "close" at bounding box center [502, 144] width 10 height 10
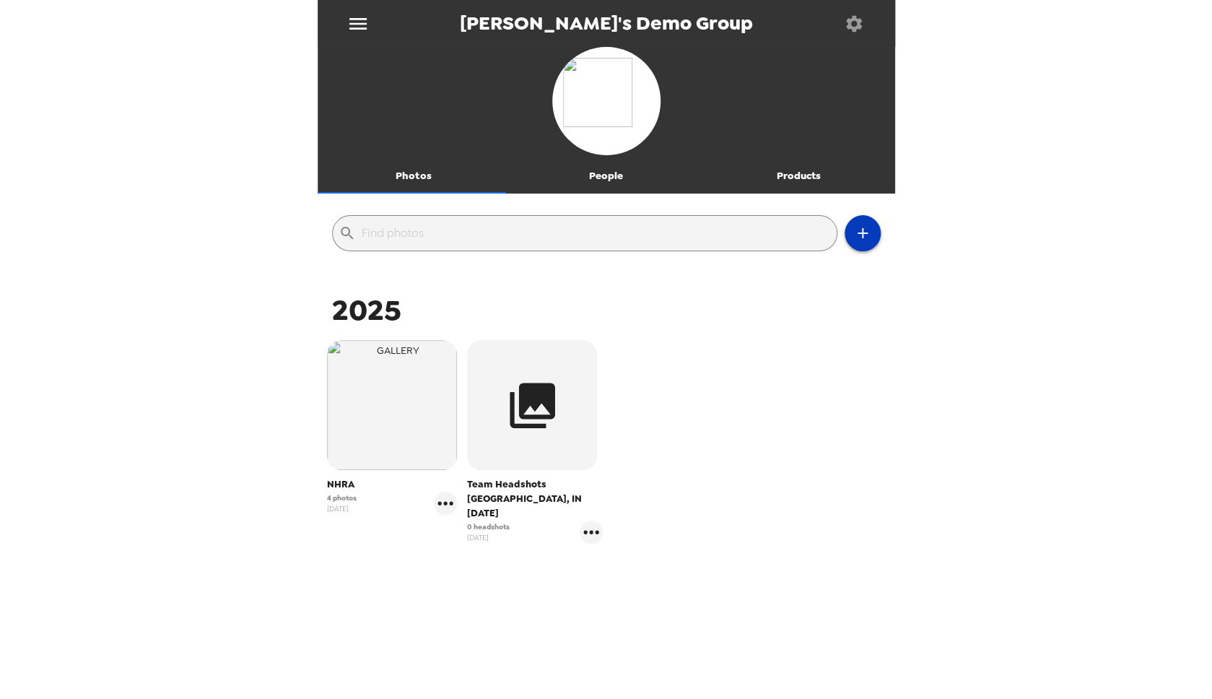
click at [854, 231] on icon "button" at bounding box center [862, 233] width 17 height 17
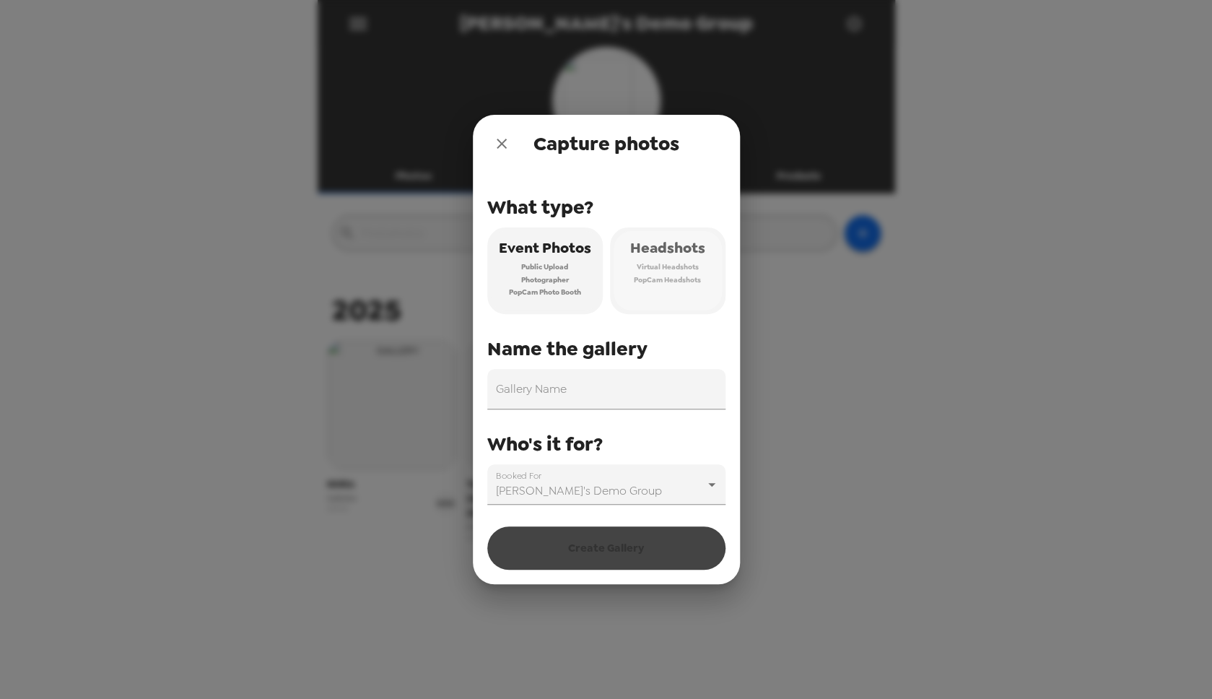
click at [658, 259] on span "Headshots" at bounding box center [667, 247] width 75 height 25
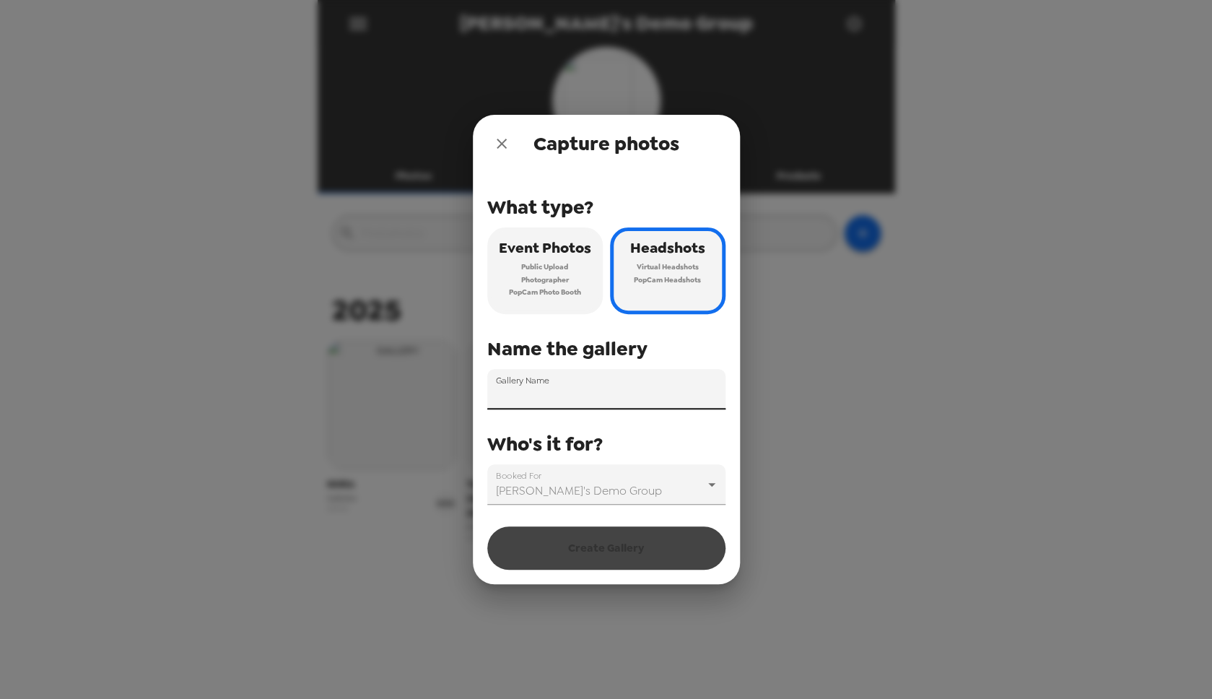
click at [610, 384] on input "Gallery Name" at bounding box center [606, 389] width 238 height 40
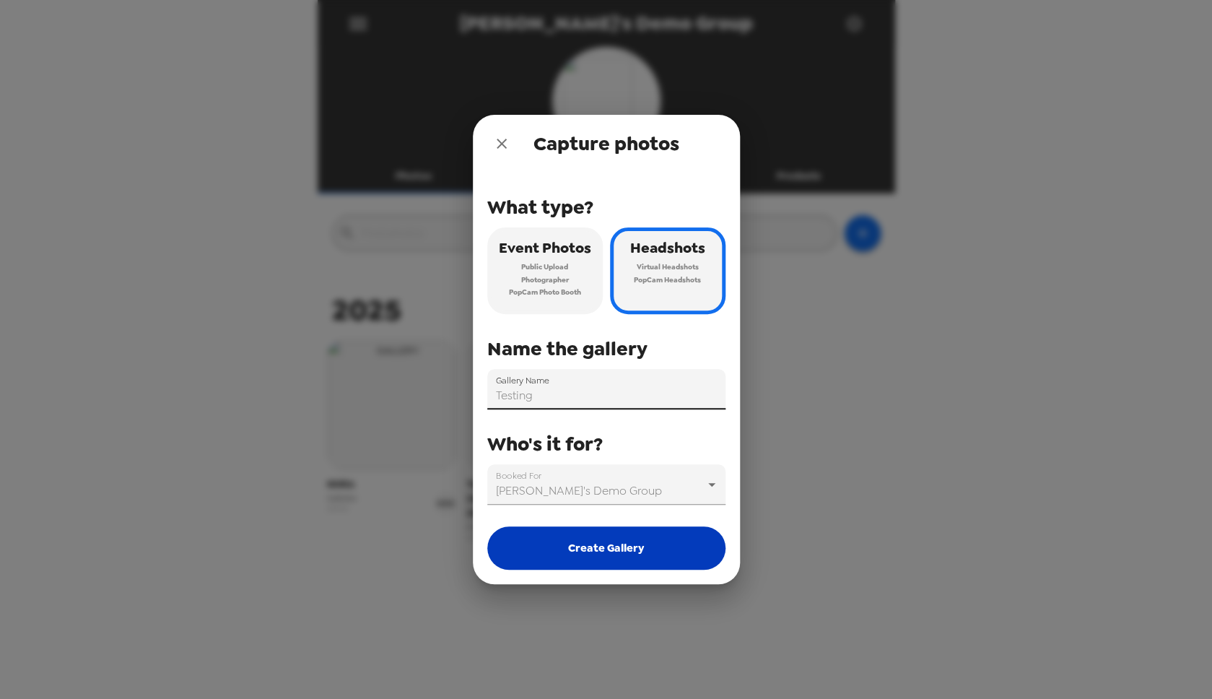
type input "Testing"
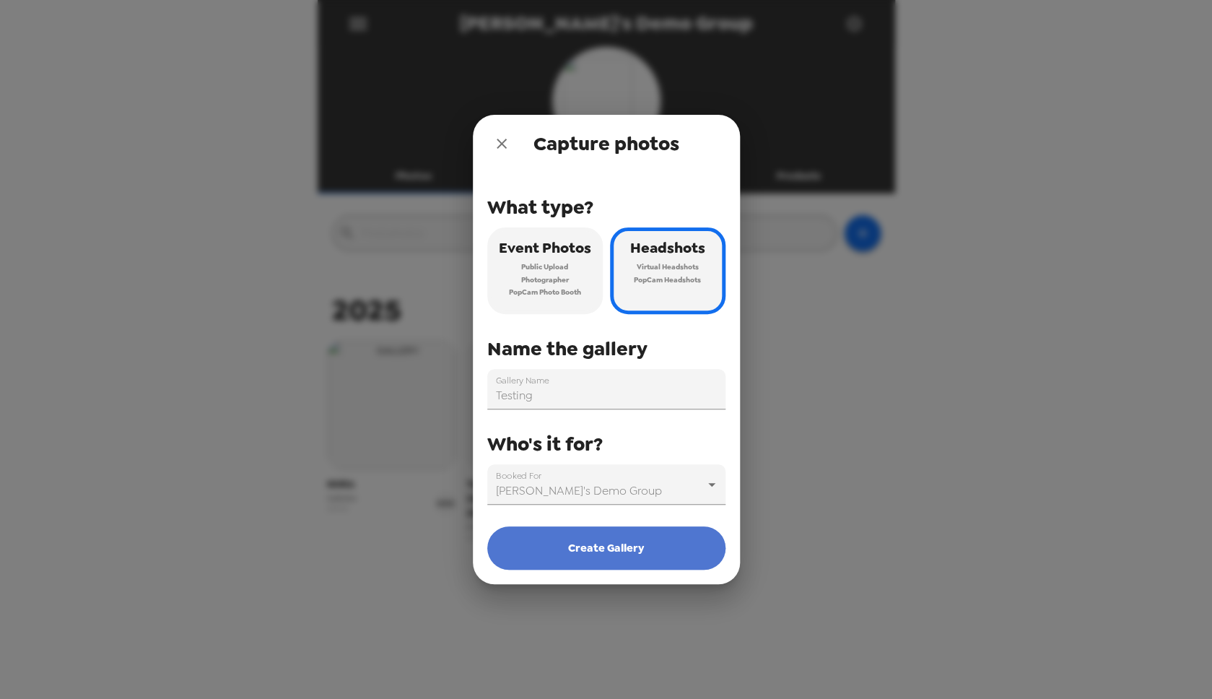
click at [611, 553] on button "Create Gallery" at bounding box center [606, 547] width 238 height 43
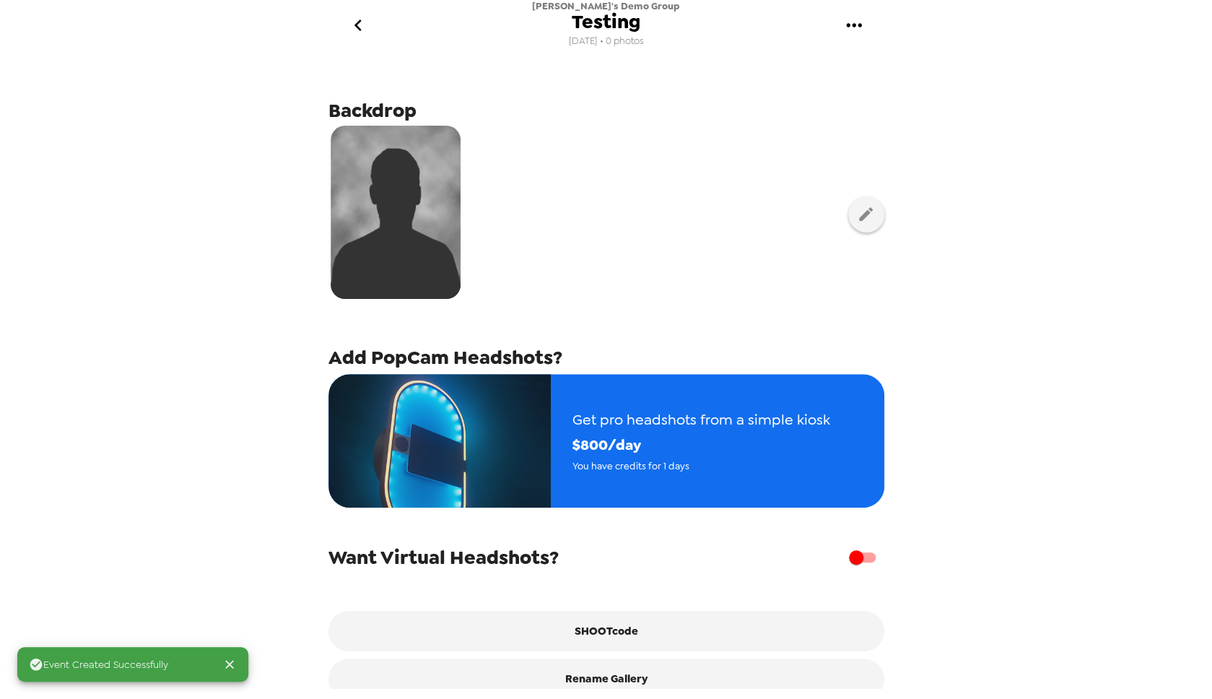
scroll to position [30, 0]
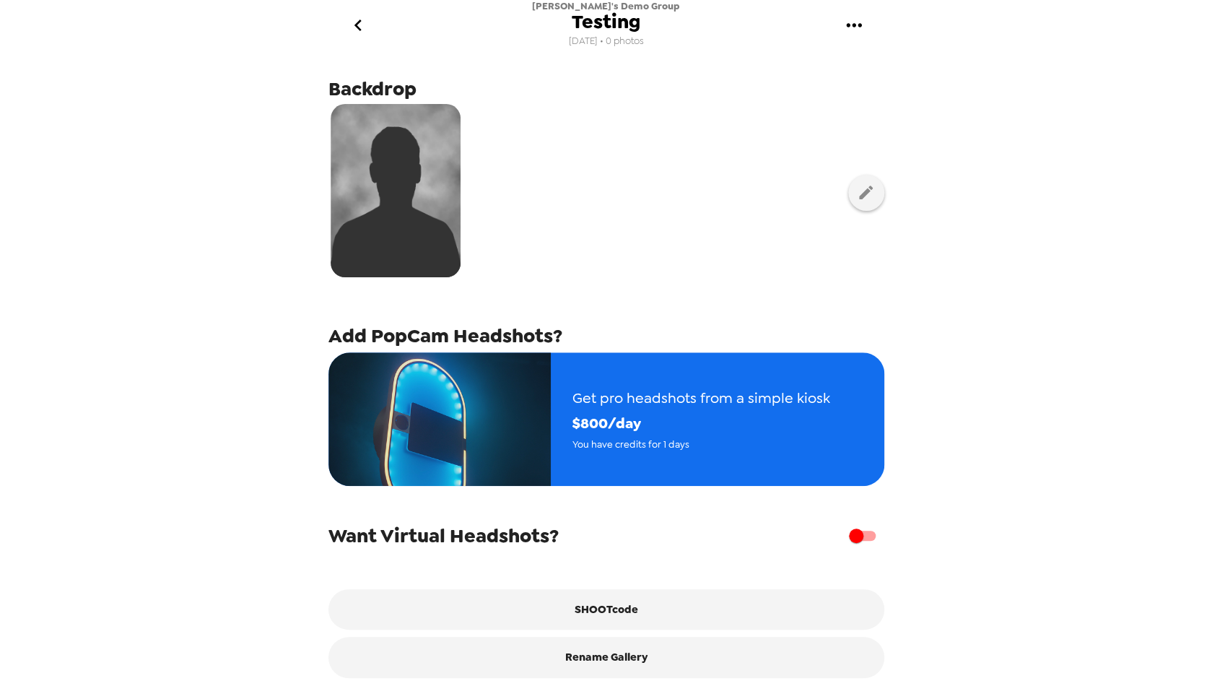
click at [411, 191] on img at bounding box center [396, 190] width 130 height 173
click at [860, 186] on icon "button" at bounding box center [866, 192] width 18 height 18
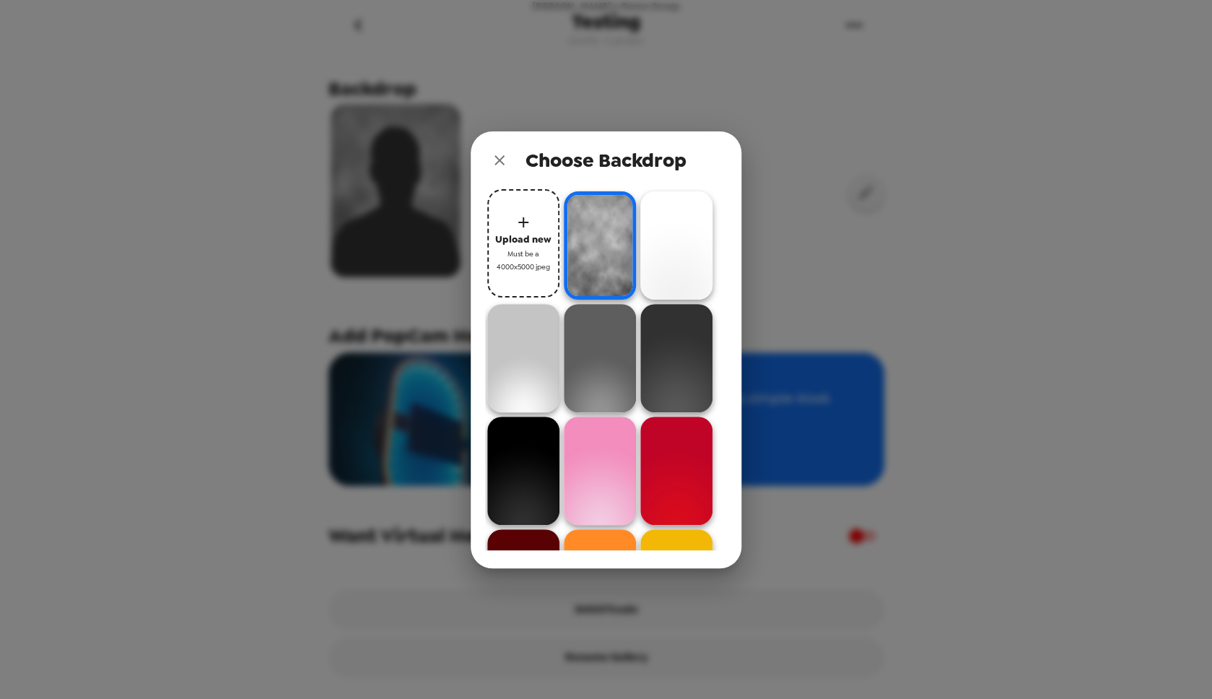
click at [502, 160] on icon "close" at bounding box center [499, 160] width 17 height 17
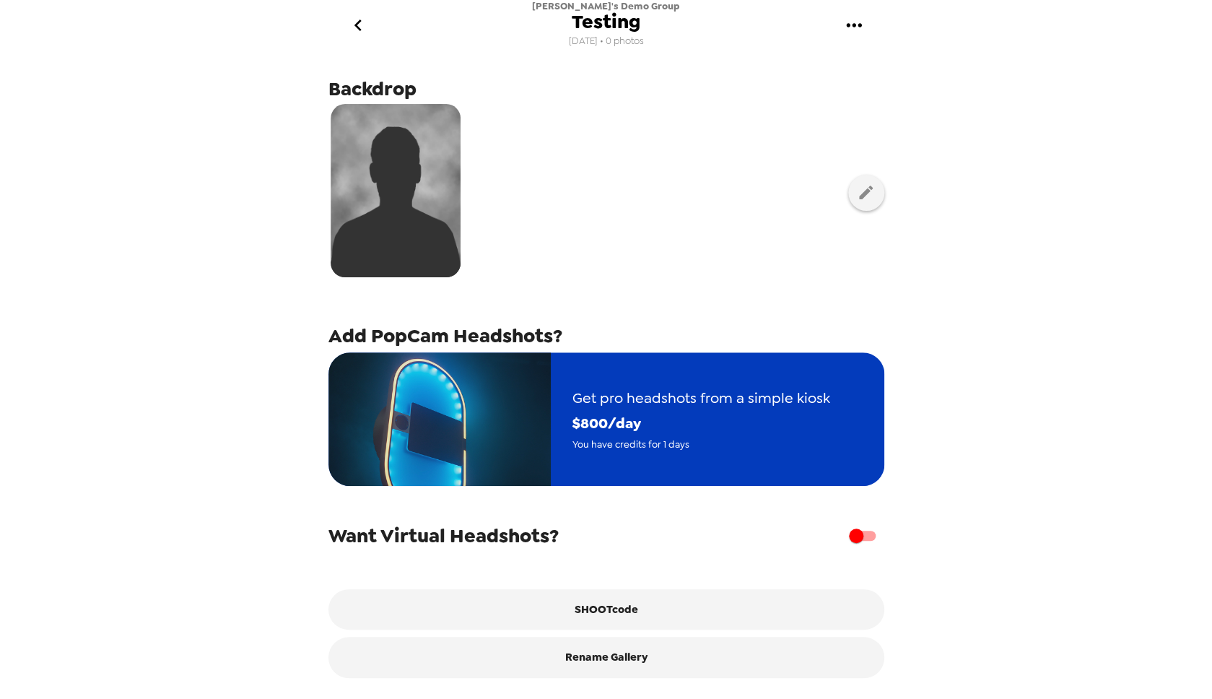
click at [699, 394] on span "Get pro headshots from a simple kiosk" at bounding box center [701, 397] width 258 height 25
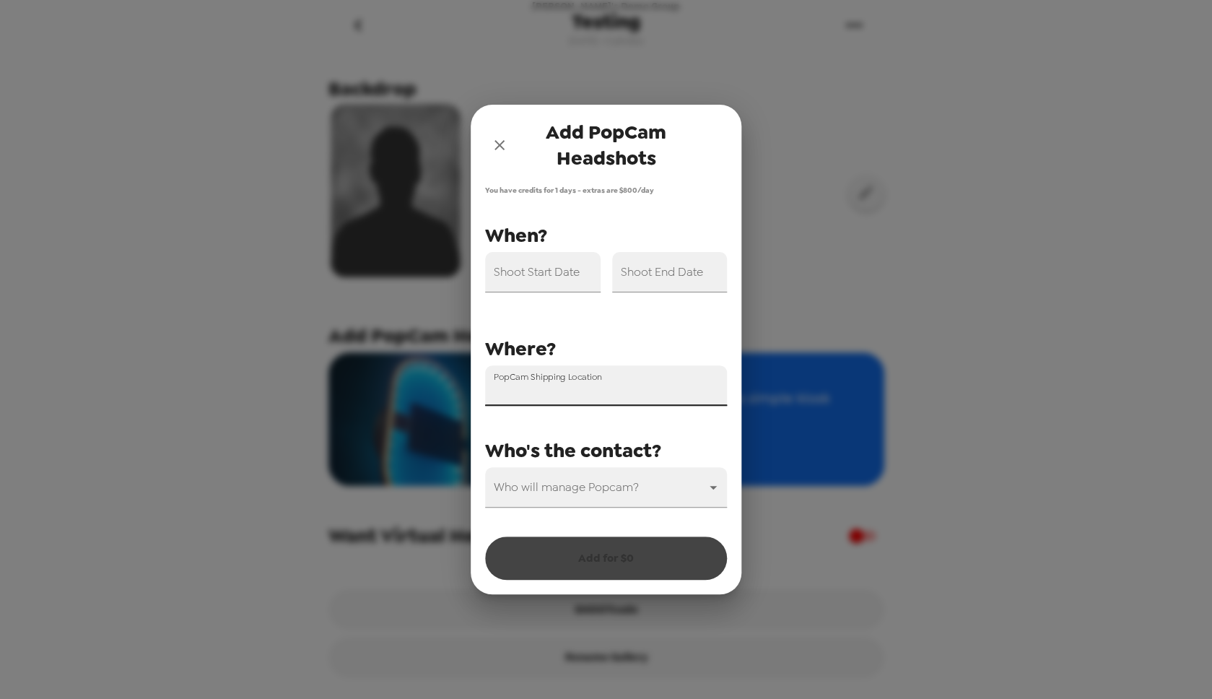
click at [627, 384] on input "PopCam Shipping Location" at bounding box center [606, 385] width 242 height 40
click at [503, 144] on icon "close" at bounding box center [499, 144] width 17 height 17
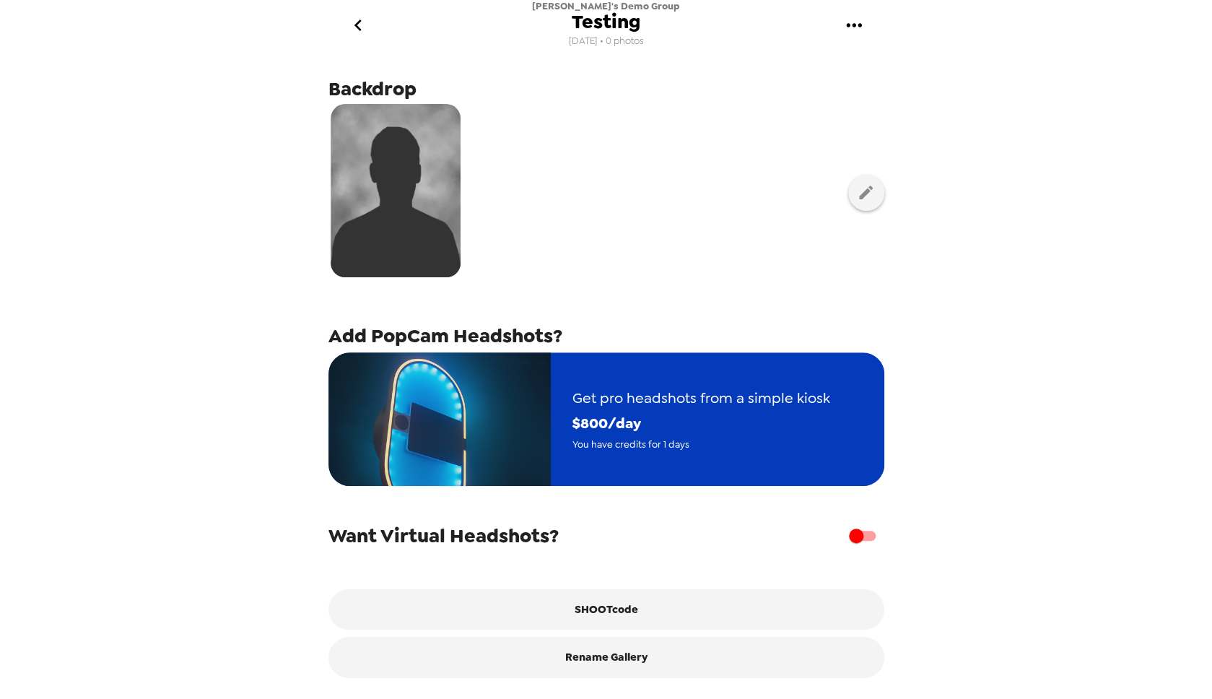
click at [608, 411] on span "$ 800 /day" at bounding box center [701, 423] width 258 height 25
